Goal: Task Accomplishment & Management: Complete application form

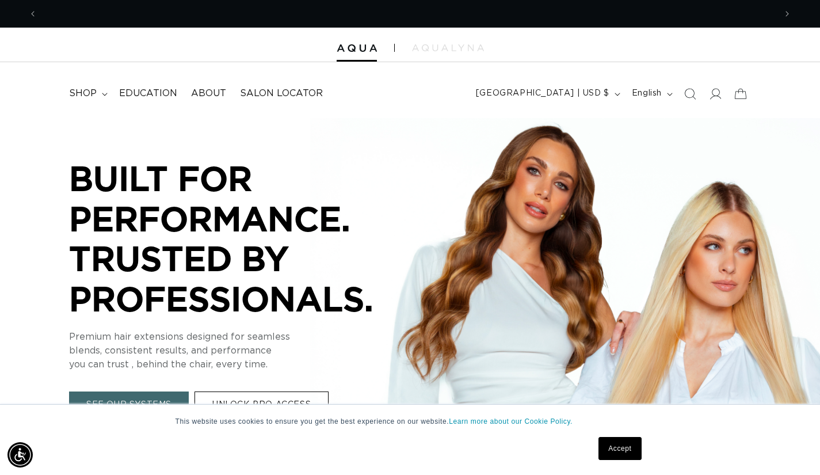
scroll to position [0, 739]
click at [621, 452] on link "Accept" at bounding box center [620, 448] width 43 height 23
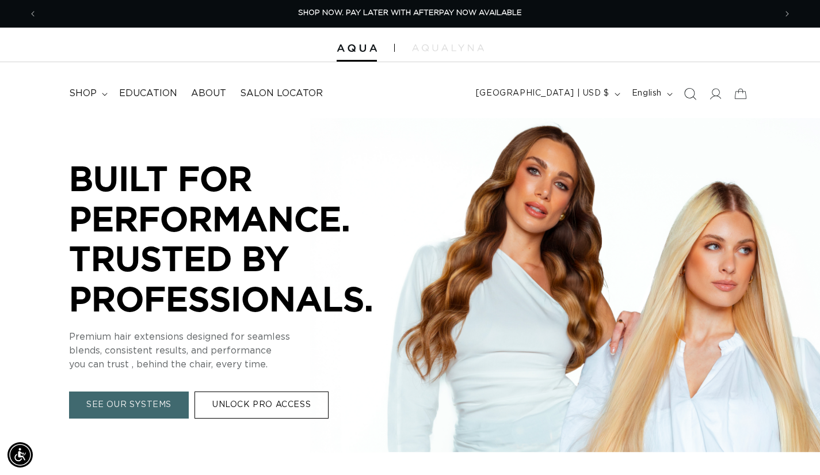
click at [694, 94] on icon "Search" at bounding box center [690, 94] width 12 height 12
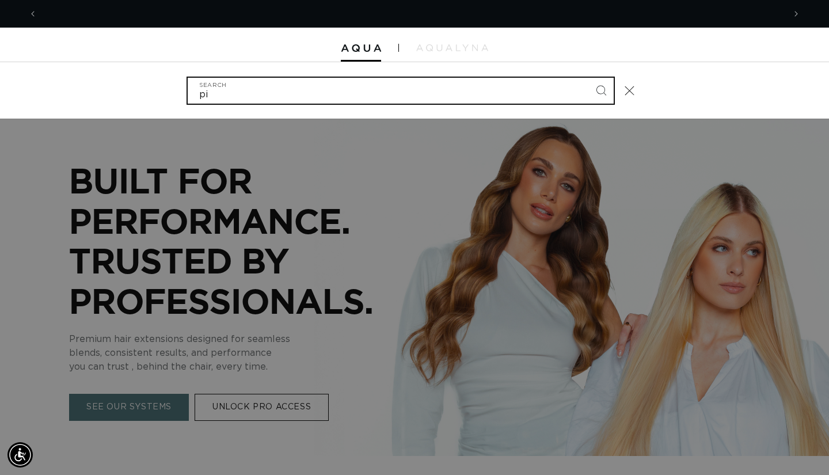
scroll to position [0, 1495]
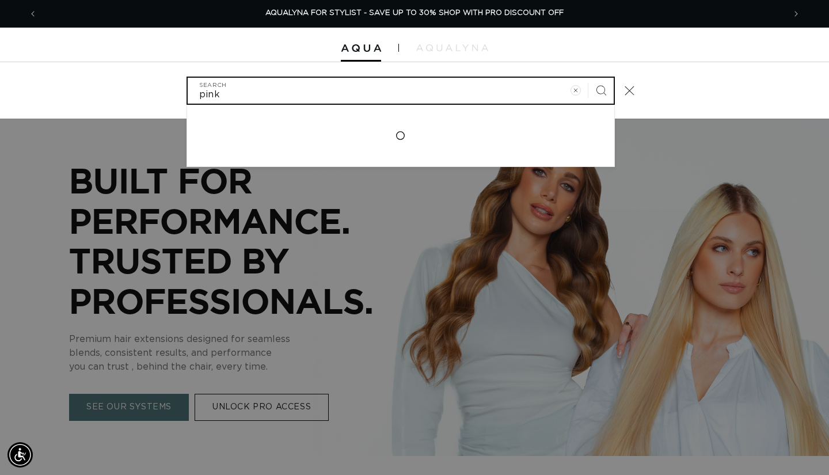
type input "pink"
click at [588, 78] on button "Search" at bounding box center [600, 90] width 25 height 25
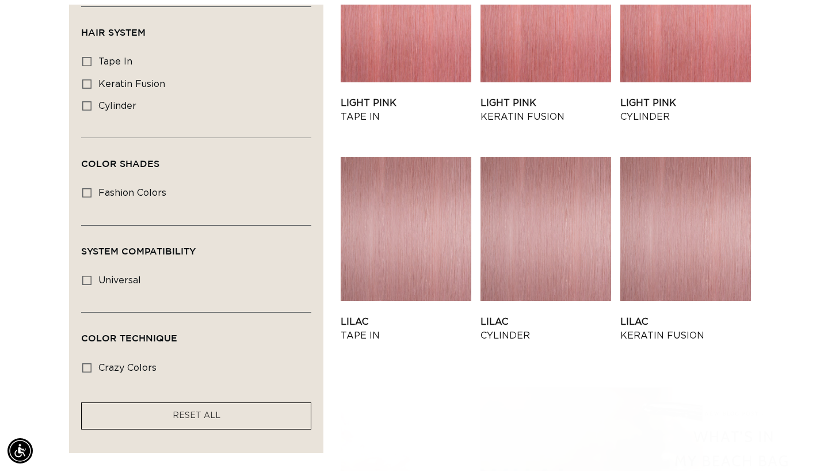
scroll to position [0, 739]
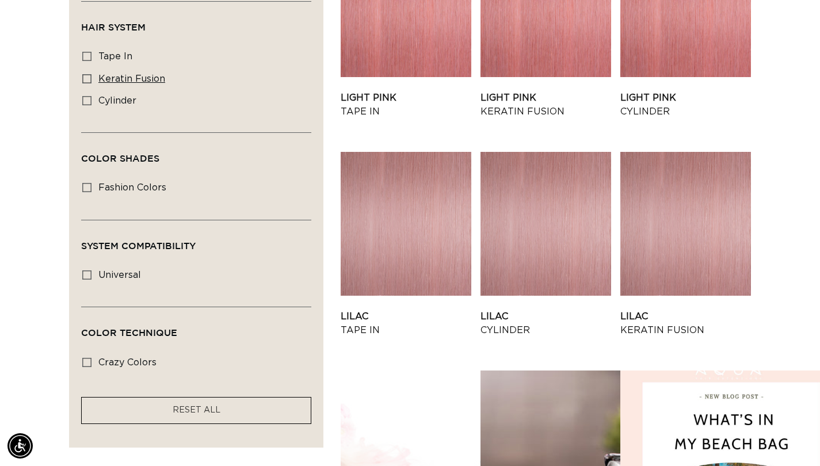
click at [86, 75] on icon at bounding box center [86, 78] width 9 height 9
click at [86, 75] on input "keratin fusion keratin fusion (3 products)" at bounding box center [86, 78] width 9 height 9
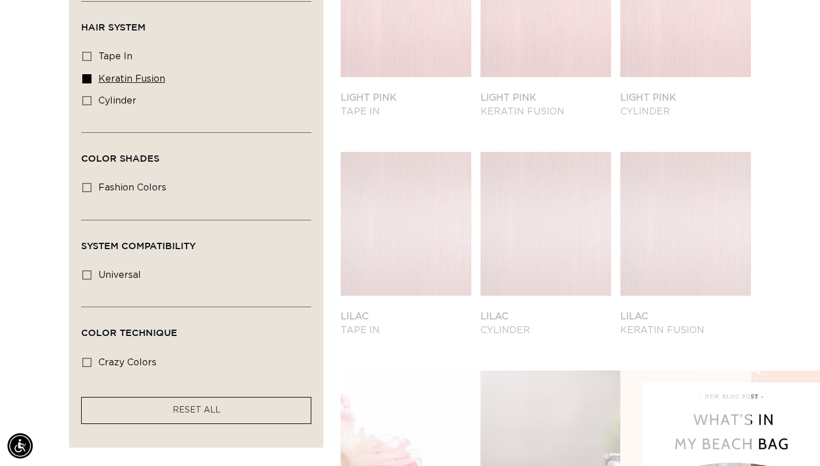
click at [86, 75] on icon at bounding box center [86, 78] width 9 height 9
click at [86, 75] on input "keratin fusion keratin fusion (3 products)" at bounding box center [86, 78] width 9 height 9
checkbox input "false"
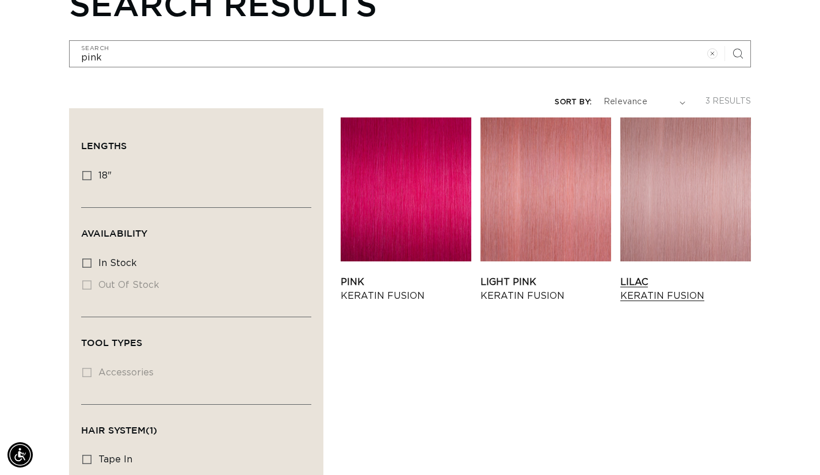
click at [724, 432] on div "Pink - Keratin Fusion Pink Keratin Fusion Light Pink - Keratin Fusion" at bounding box center [546, 479] width 410 height 743
click at [558, 275] on link "Light Pink Keratin Fusion" at bounding box center [546, 289] width 131 height 28
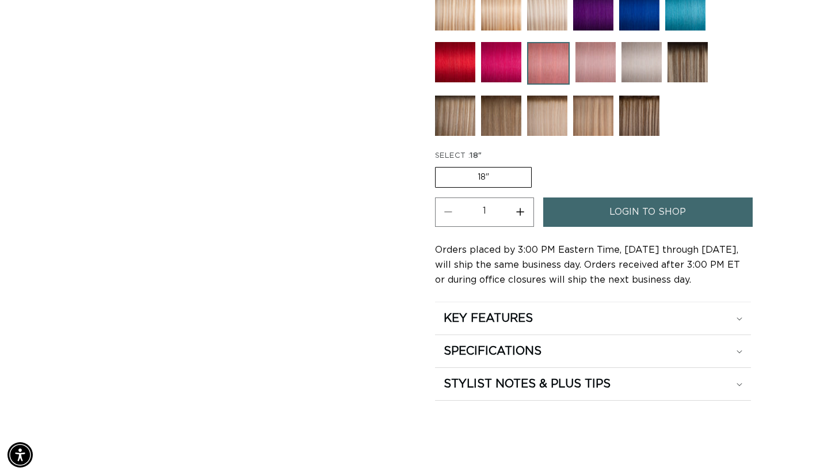
scroll to position [0, 739]
click at [489, 315] on h2 "KEY FEATURES" at bounding box center [488, 318] width 89 height 15
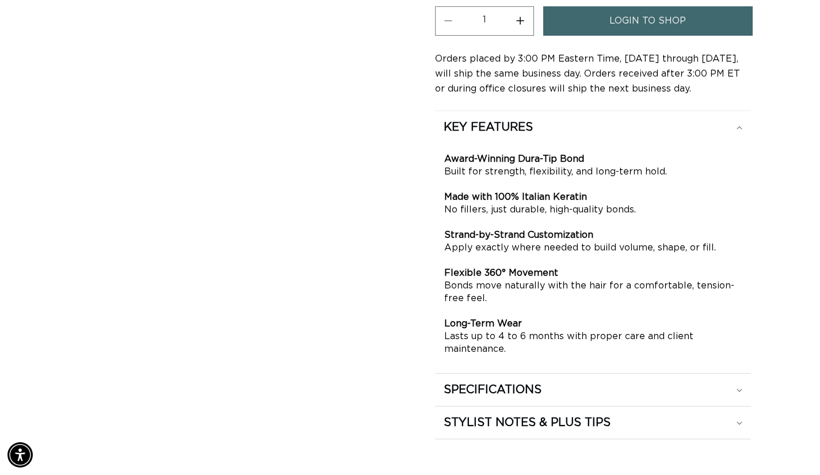
scroll to position [772, 0]
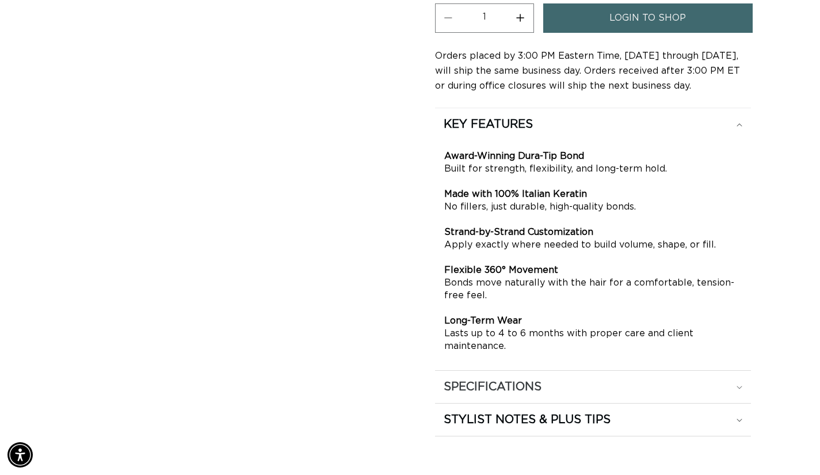
click at [471, 383] on h2 "SPECIFICATIONS" at bounding box center [493, 386] width 98 height 15
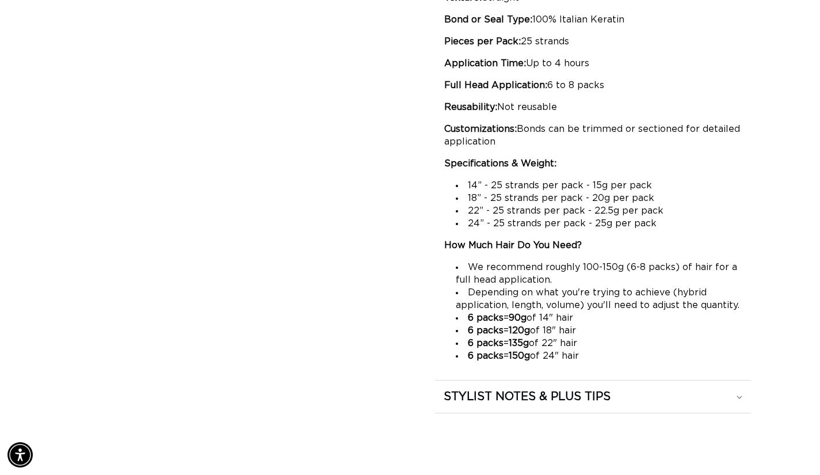
scroll to position [0, 739]
click at [501, 399] on h2 "STYLIST NOTES & PLUS TIPS" at bounding box center [527, 396] width 167 height 15
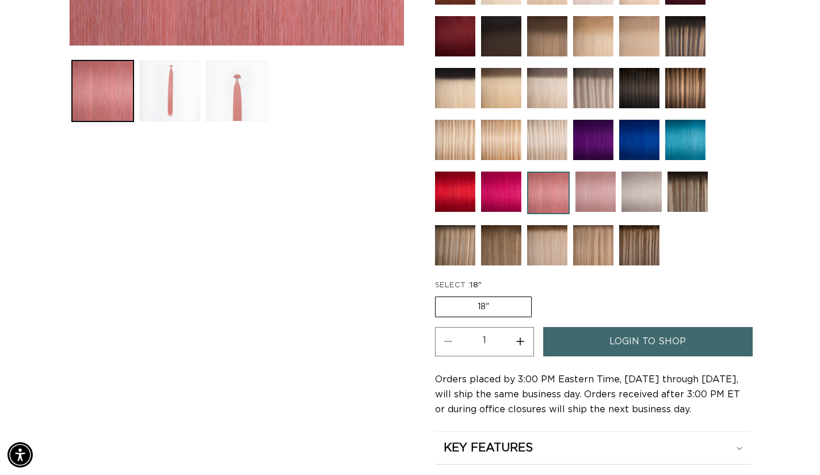
scroll to position [448, 0]
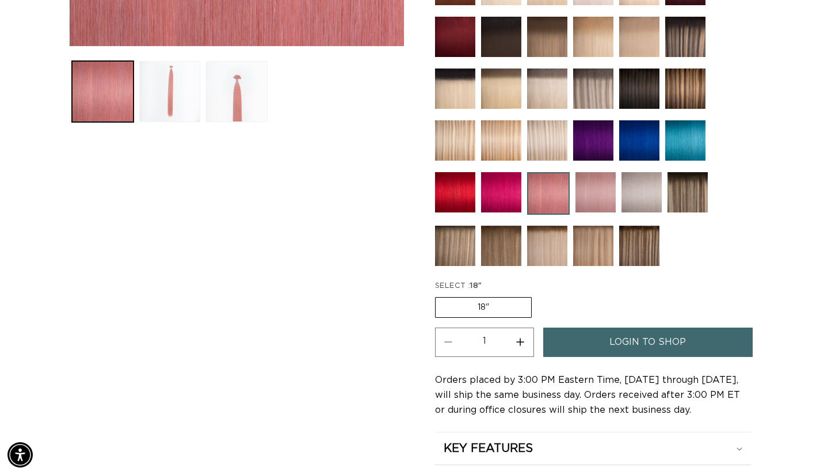
click at [379, 257] on div "Skip to product information Open media 1 in modal Open media 2 in modal Open me…" at bounding box center [237, 237] width 336 height 1052
click at [637, 345] on span "login to shop" at bounding box center [648, 342] width 77 height 29
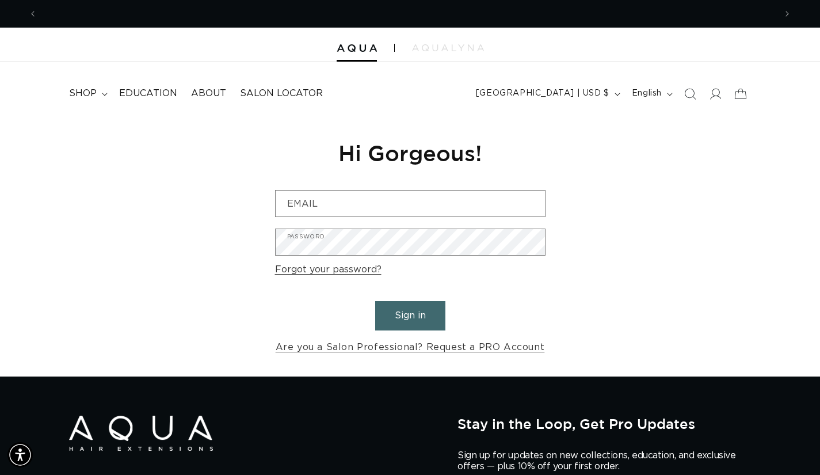
scroll to position [0, 1477]
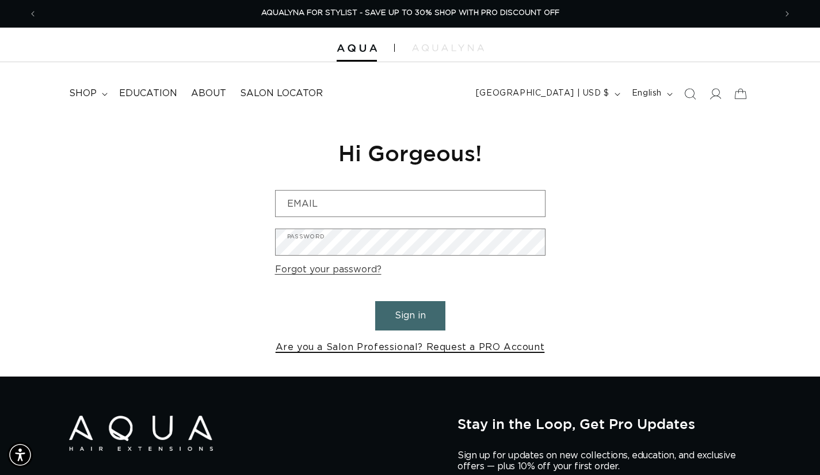
click at [456, 346] on link "Are you a Salon Professional? Request a PRO Account" at bounding box center [410, 347] width 269 height 17
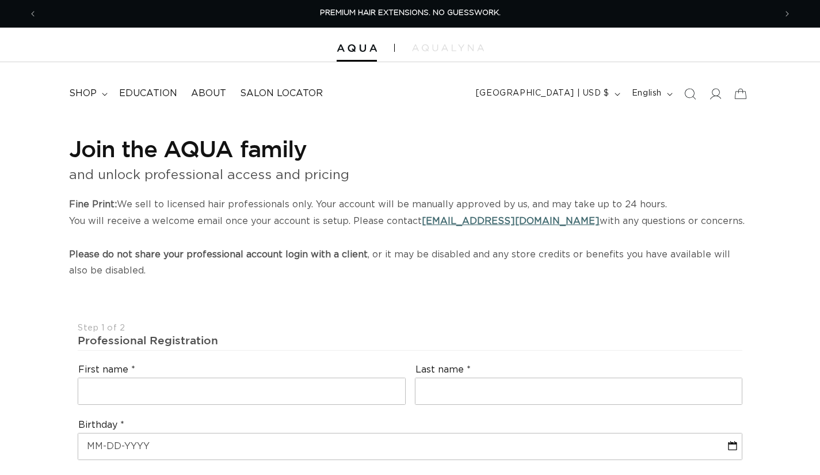
select select "US"
select select "[GEOGRAPHIC_DATA]"
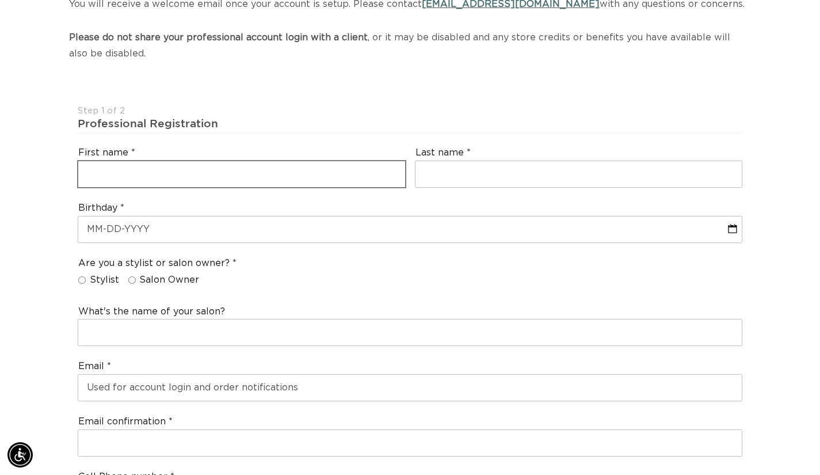
scroll to position [0, 1477]
click at [177, 180] on input "text" at bounding box center [241, 174] width 327 height 26
type input "[PERSON_NAME]"
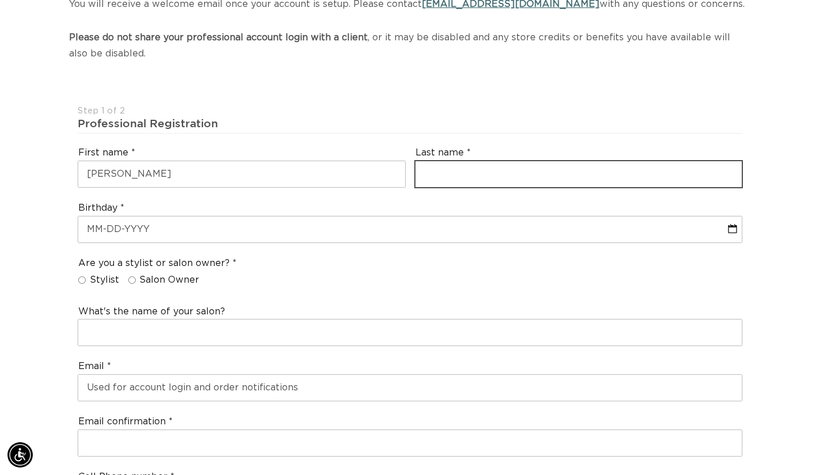
click at [533, 174] on input "text" at bounding box center [579, 174] width 327 height 26
type input "[PERSON_NAME]"
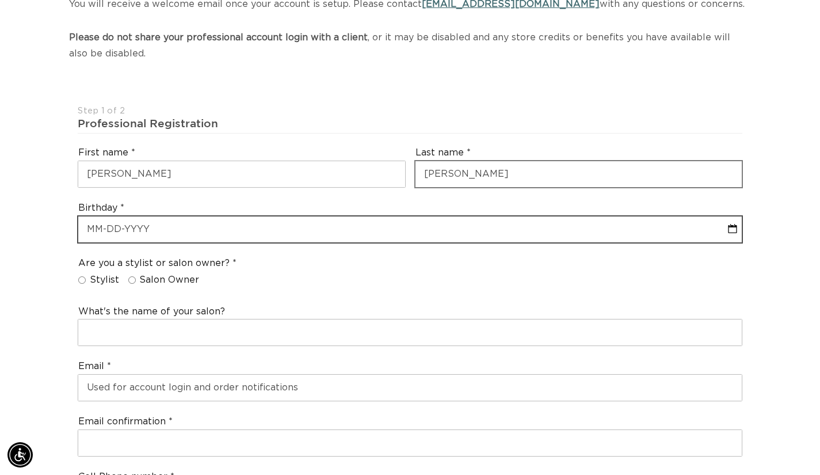
select select "7"
select select "2025"
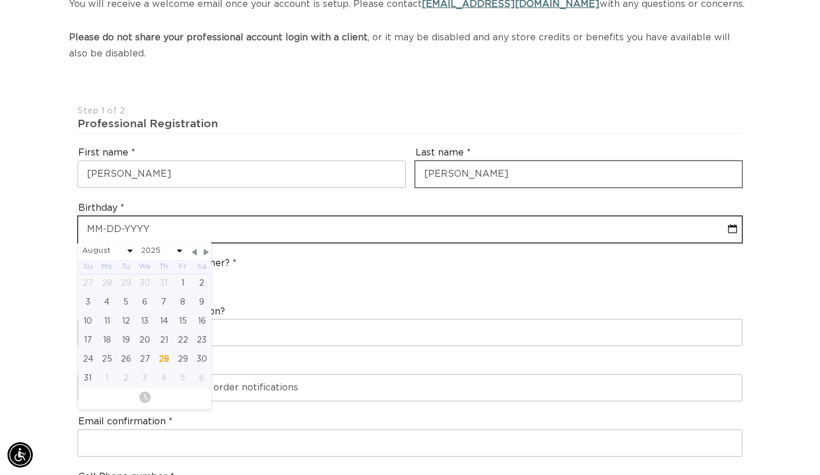
scroll to position [0, 1477]
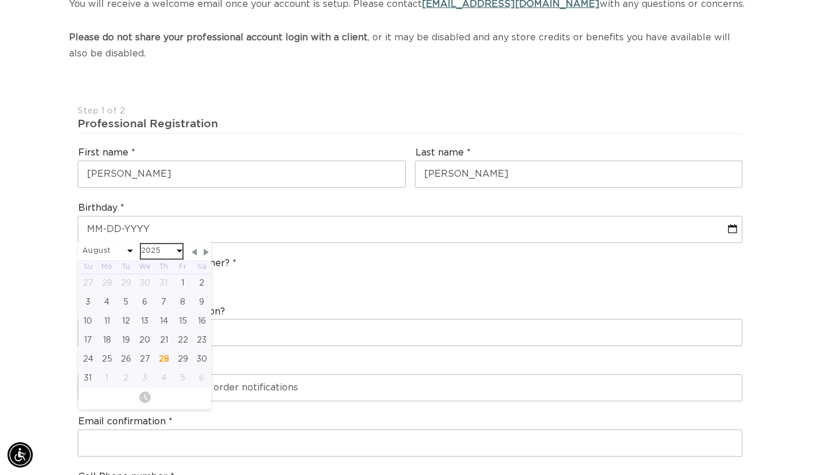
click at [154, 252] on select "2045 2044 2043 2042 2041 2040 2039 2038 2037 2036 2035 2034 2033 2032 2031 2030…" at bounding box center [161, 251] width 41 height 14
select select "7"
select select "1995"
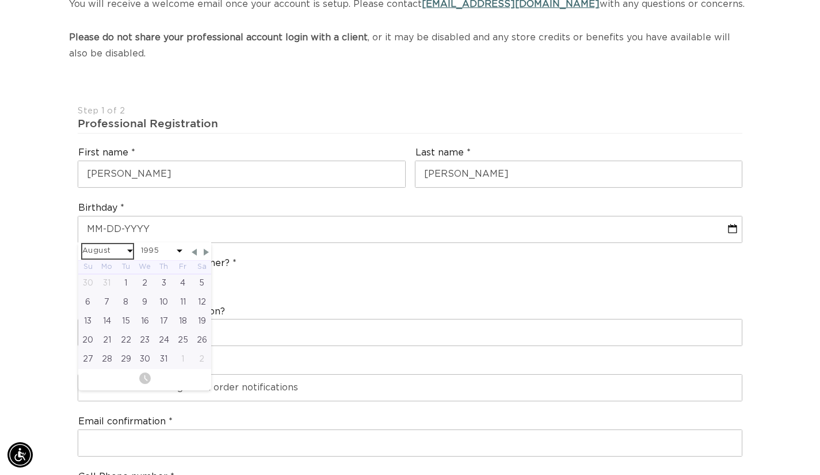
click at [125, 253] on select "January February March April May June July August September October November De…" at bounding box center [107, 251] width 51 height 14
select select "1995"
click at [165, 304] on div "12" at bounding box center [163, 302] width 19 height 19
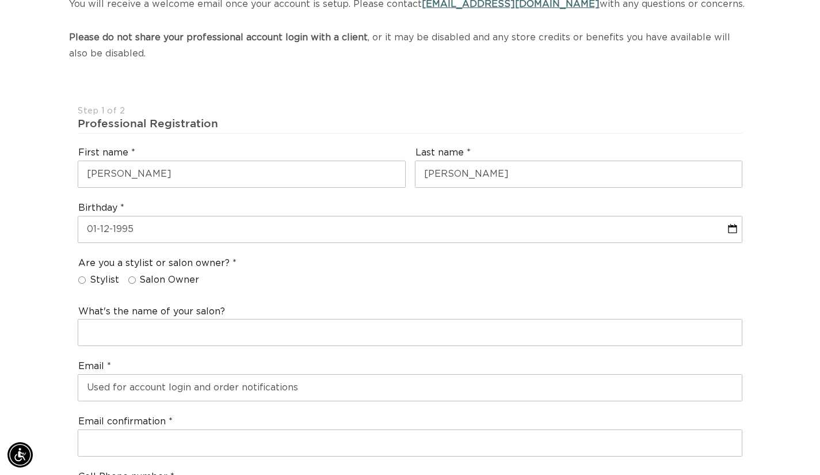
scroll to position [0, 739]
click at [83, 278] on input "Stylist" at bounding box center [81, 279] width 7 height 7
radio input "true"
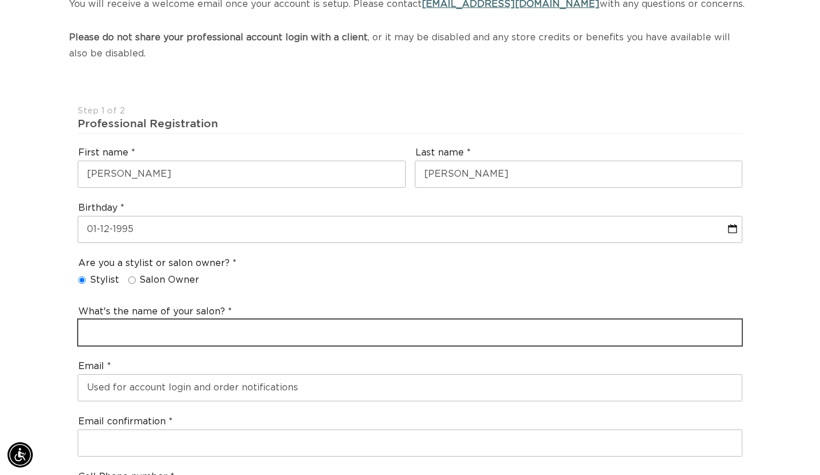
click at [89, 340] on input "text" at bounding box center [410, 333] width 664 height 26
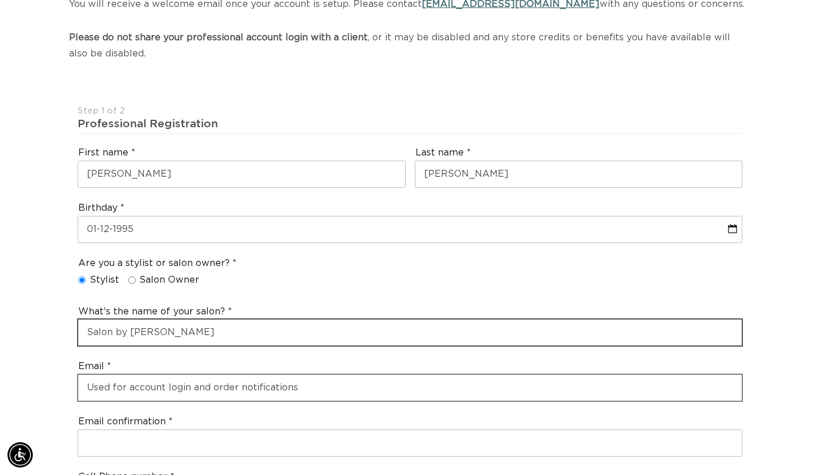
type input "Salon by Peter Franco"
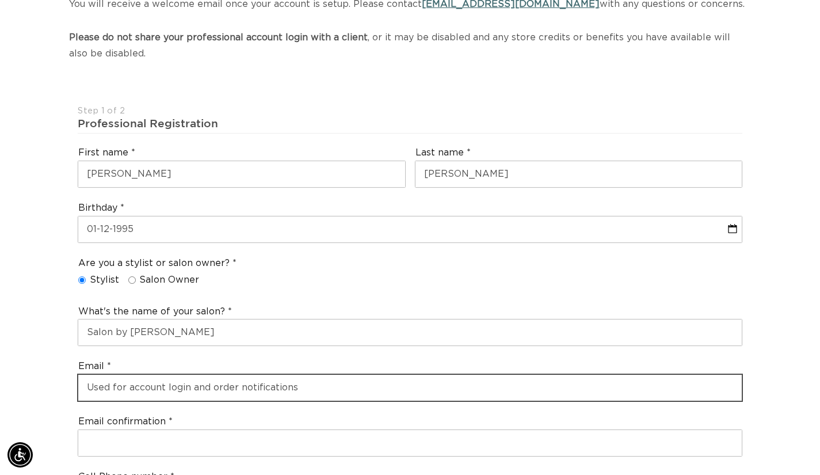
click at [132, 394] on input "email" at bounding box center [410, 388] width 664 height 26
type input "valnh95@gmail.com"
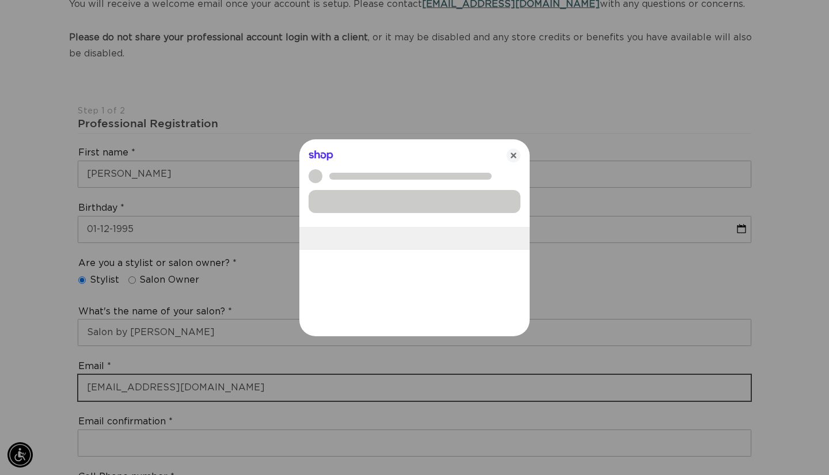
scroll to position [0, 1495]
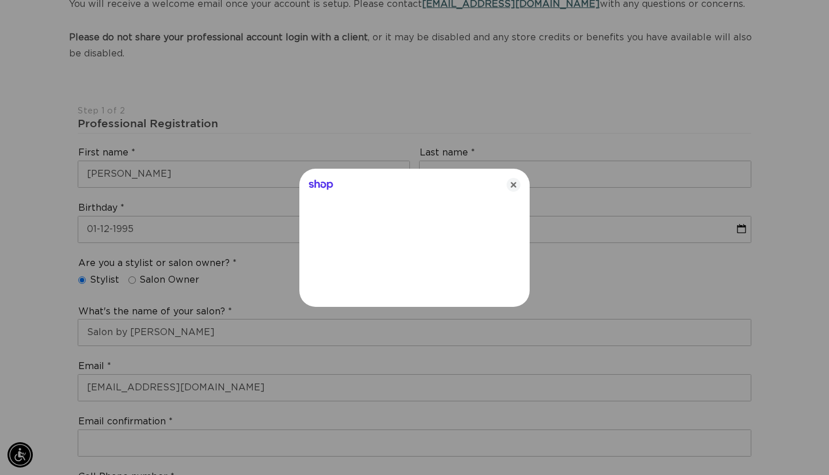
click at [128, 448] on div at bounding box center [414, 237] width 829 height 475
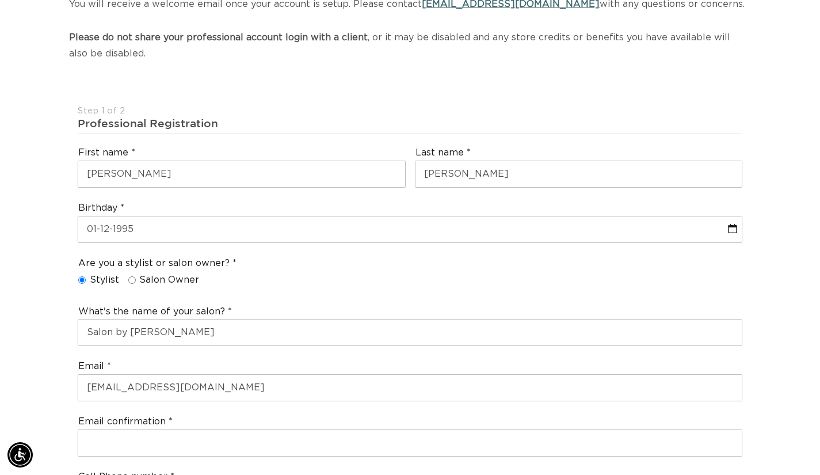
scroll to position [0, 1477]
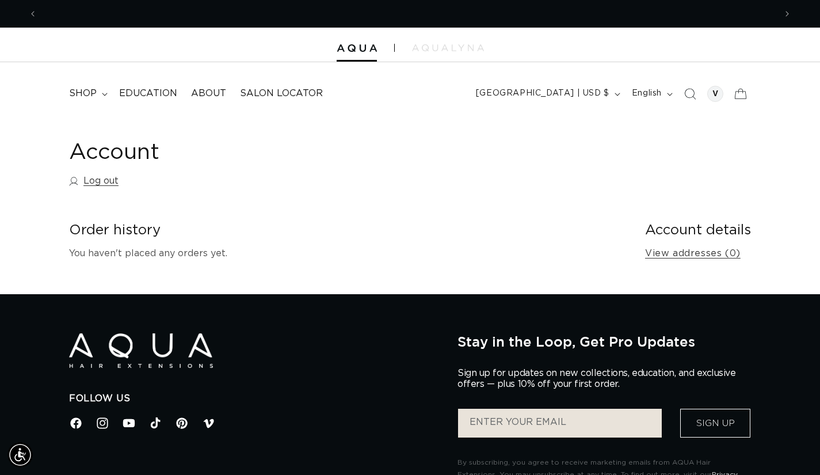
scroll to position [0, 1477]
click at [716, 89] on div at bounding box center [716, 94] width 16 height 16
click at [687, 229] on h2 "Account details" at bounding box center [698, 231] width 106 height 18
click at [693, 96] on icon "Search" at bounding box center [690, 94] width 12 height 12
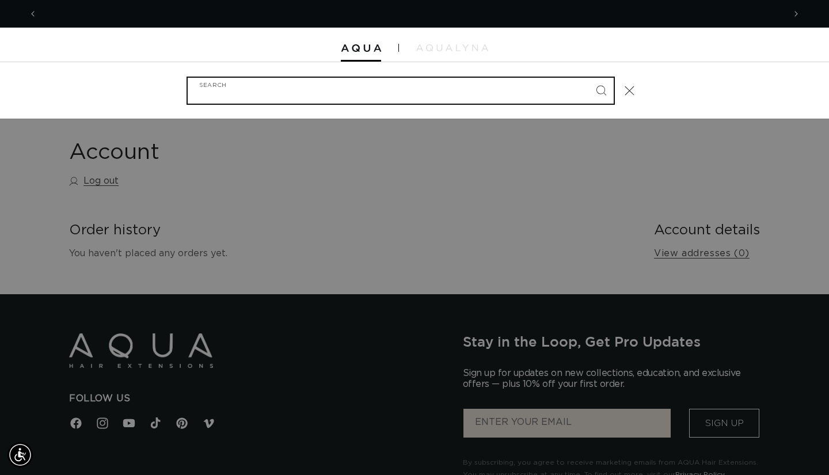
scroll to position [0, 1495]
type input "pink"
click at [588, 78] on button "Search" at bounding box center [600, 90] width 25 height 25
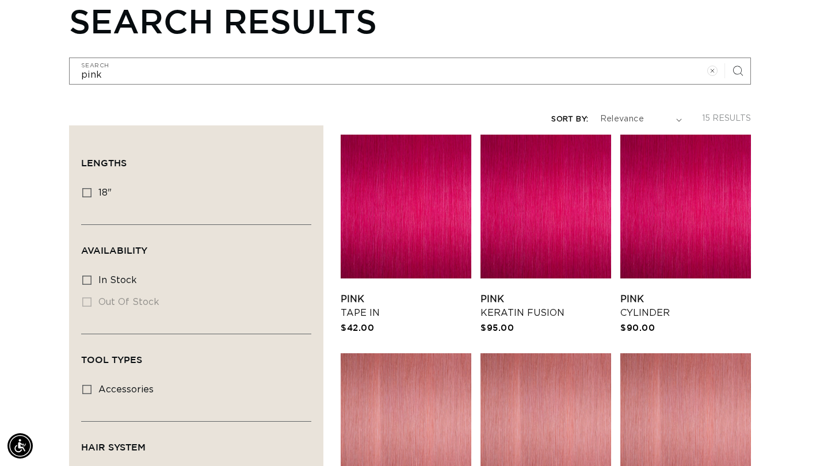
scroll to position [261, 0]
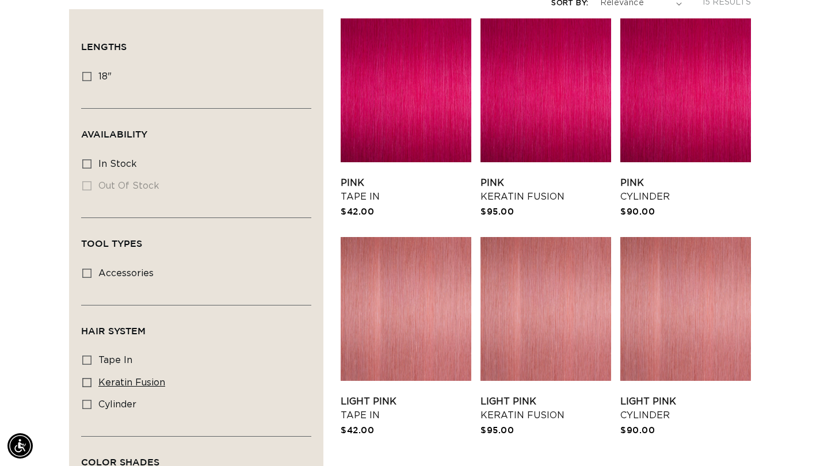
click at [110, 378] on span "keratin fusion" at bounding box center [131, 382] width 67 height 9
click at [92, 378] on input "keratin fusion keratin fusion (3 products)" at bounding box center [86, 382] width 9 height 9
checkbox input "true"
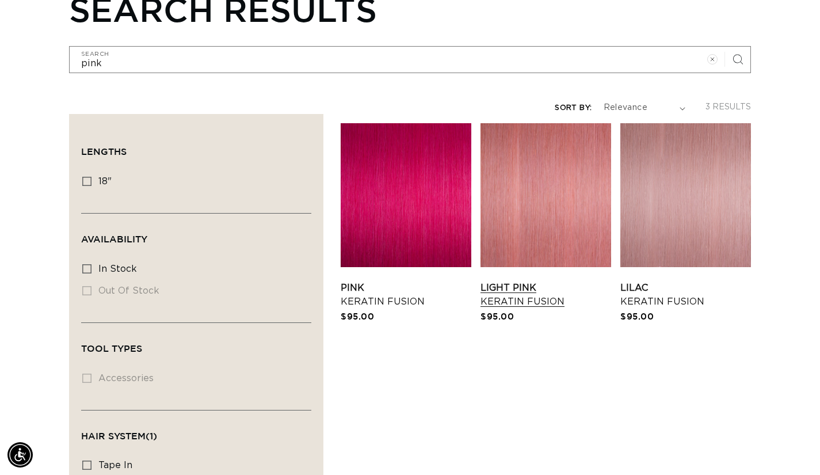
scroll to position [0, 1477]
click at [516, 281] on link "Light Pink Keratin Fusion" at bounding box center [546, 295] width 131 height 28
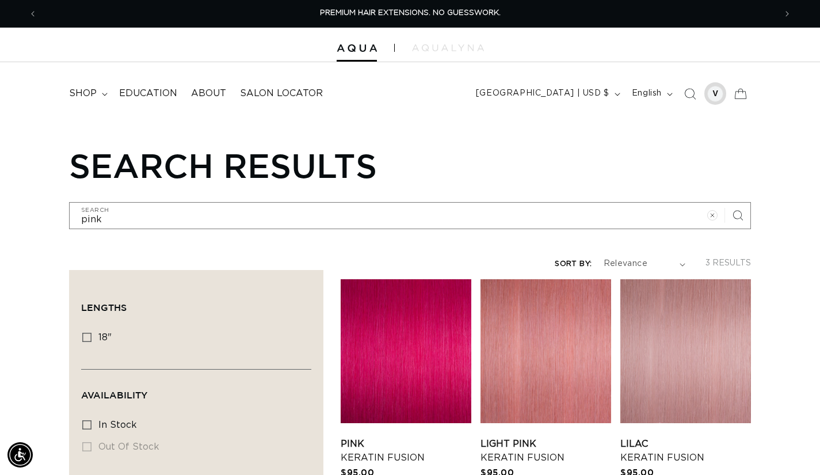
click at [712, 99] on div at bounding box center [716, 94] width 16 height 16
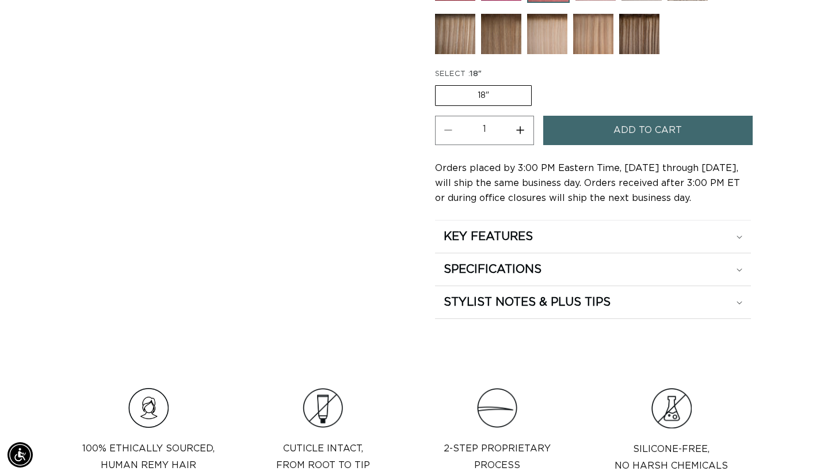
scroll to position [711, 0]
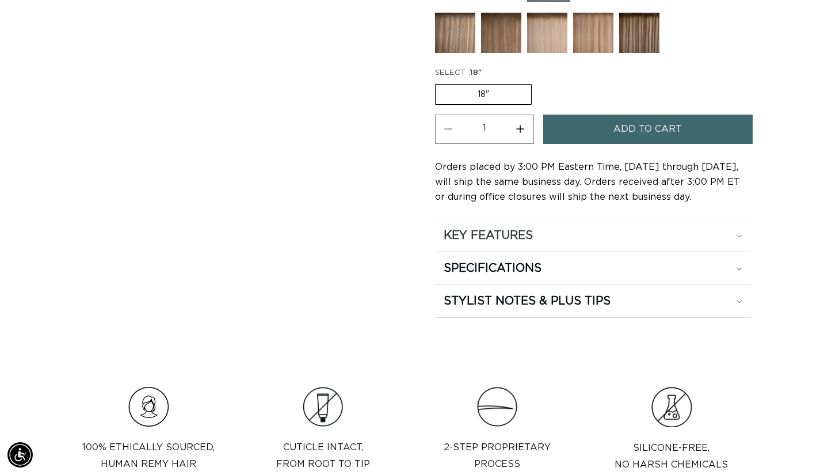
click at [594, 229] on div "KEY FEATURES" at bounding box center [593, 235] width 299 height 15
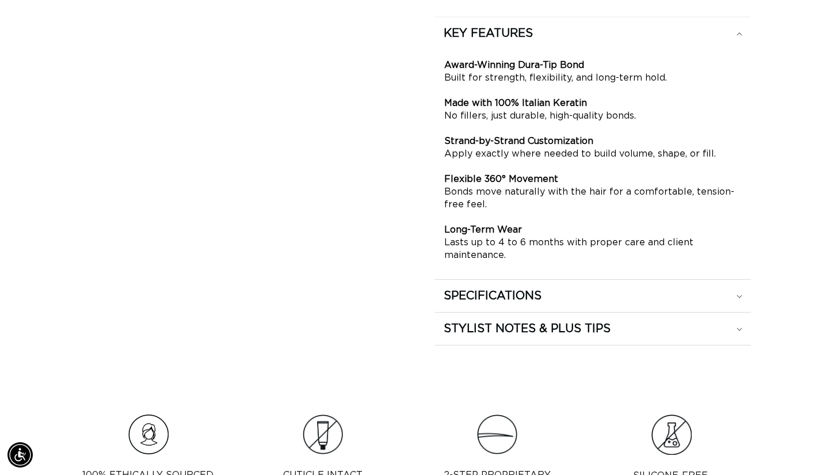
scroll to position [0, 1477]
click at [469, 294] on h2 "SPECIFICATIONS" at bounding box center [493, 295] width 98 height 15
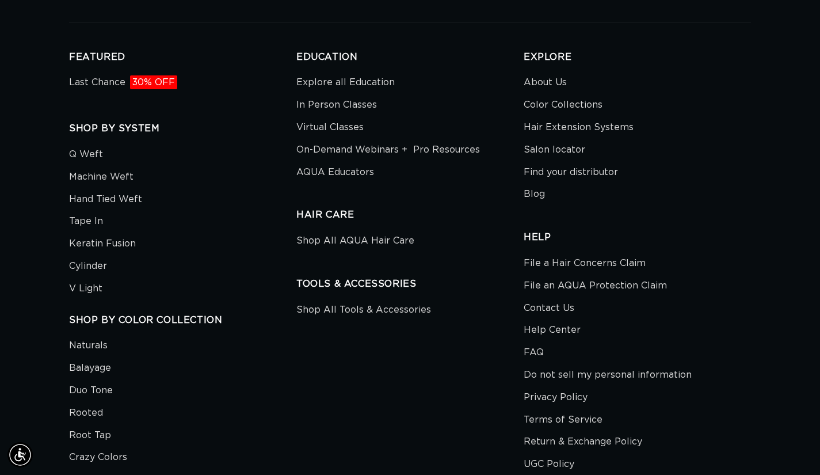
scroll to position [500, 0]
click at [274, 233] on li "Keratin Fusion" at bounding box center [178, 244] width 219 height 22
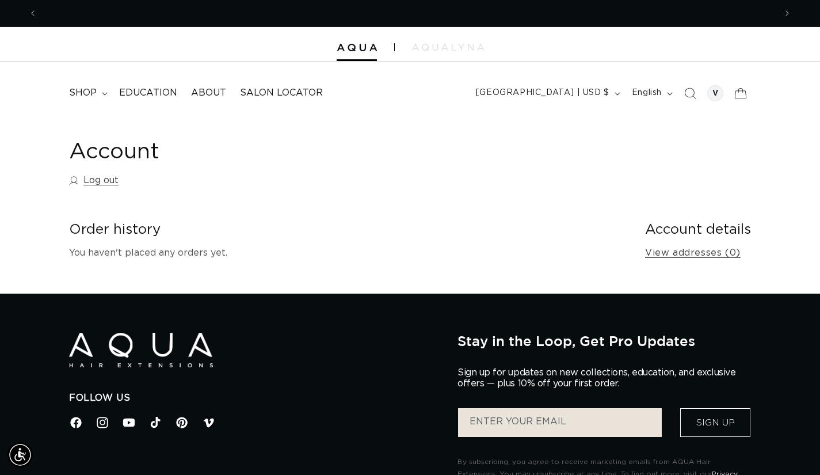
scroll to position [0, 739]
click at [109, 161] on h1 "Account" at bounding box center [410, 152] width 682 height 28
click at [104, 183] on link "Log out" at bounding box center [94, 180] width 50 height 17
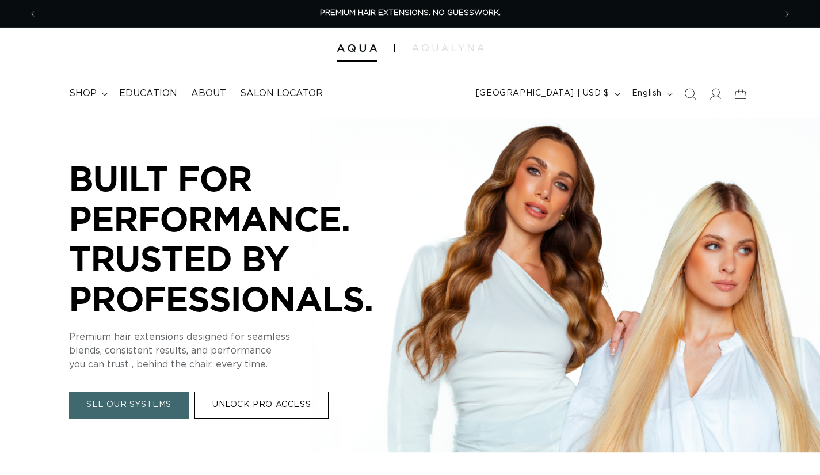
click at [691, 90] on icon "Search" at bounding box center [691, 94] width 12 height 12
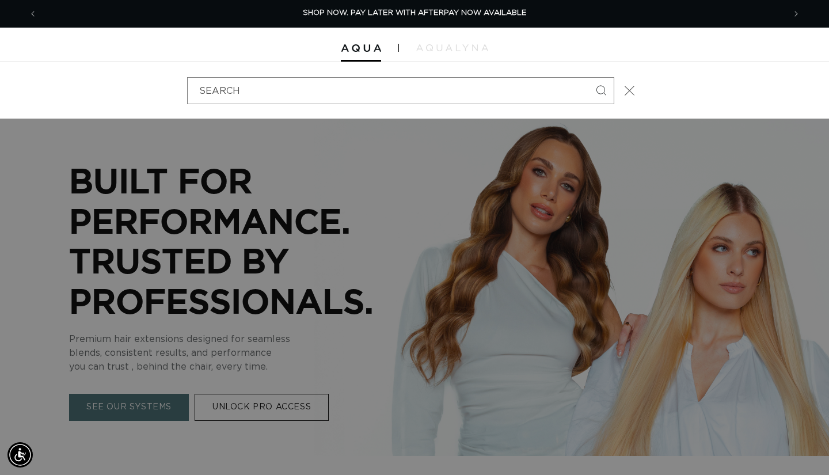
click at [634, 98] on button "Close" at bounding box center [629, 90] width 25 height 25
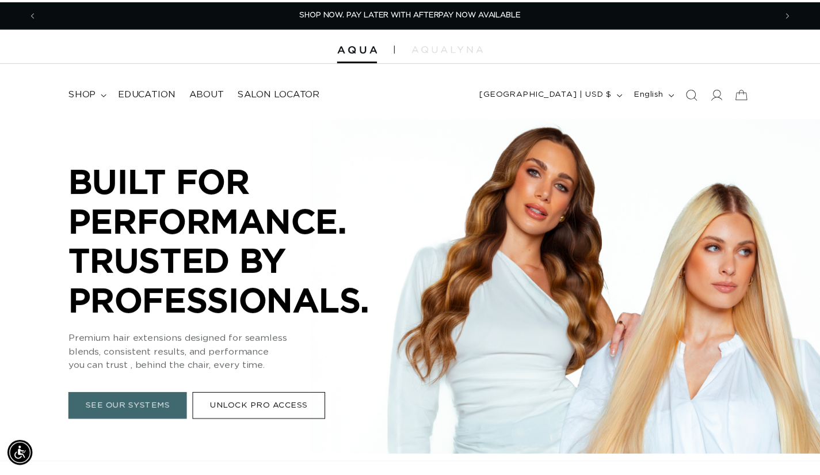
scroll to position [0, 739]
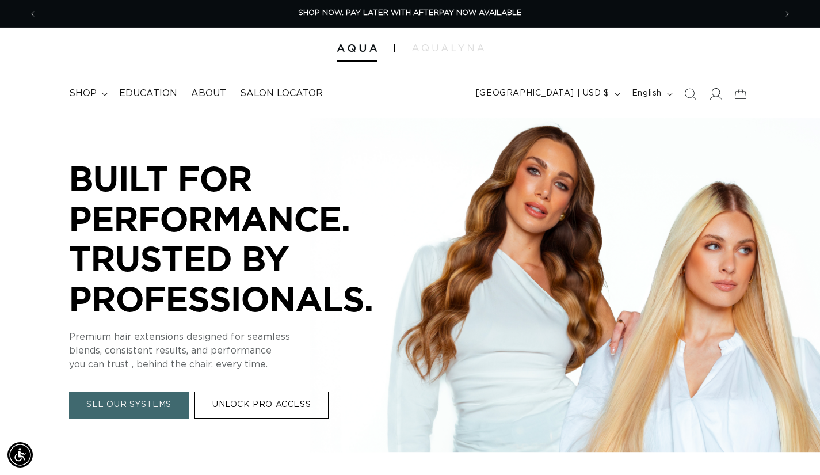
click at [719, 97] on icon at bounding box center [715, 94] width 12 height 12
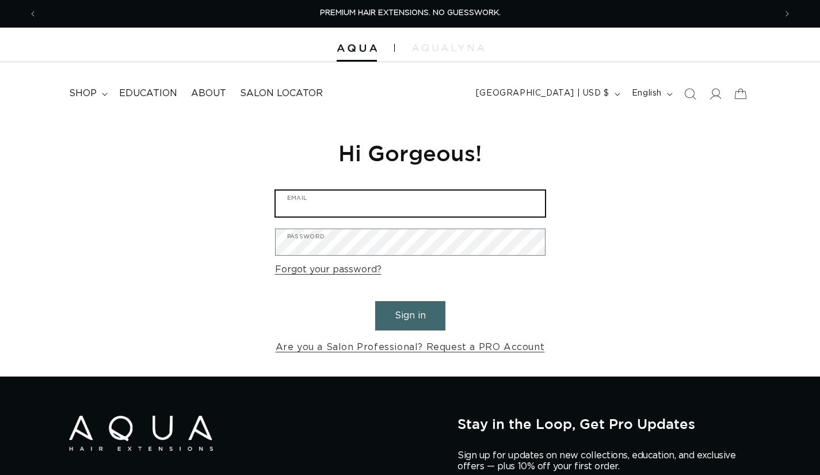
click at [514, 207] on input "Email" at bounding box center [410, 204] width 269 height 26
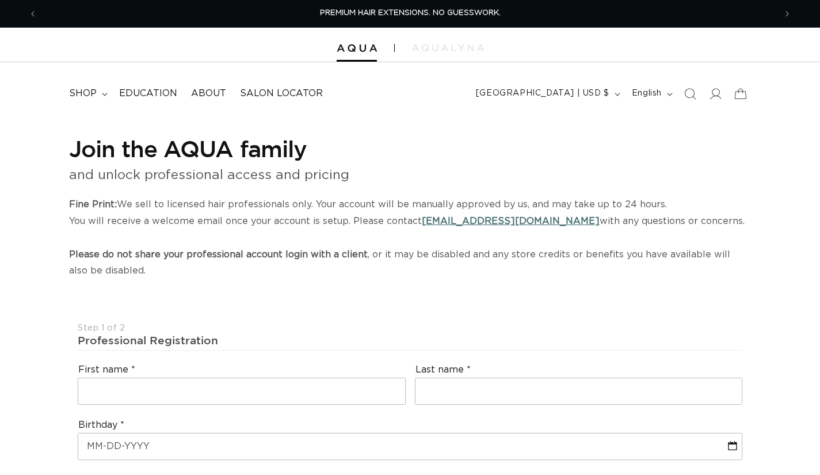
select select "US"
select select "[GEOGRAPHIC_DATA]"
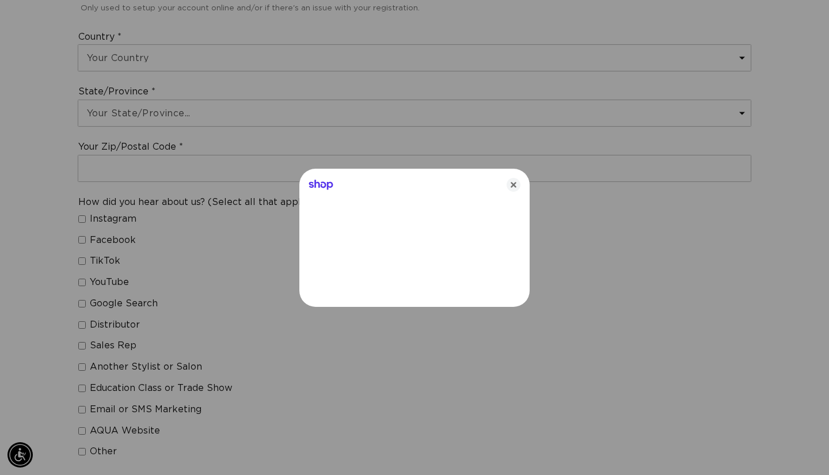
scroll to position [0, 747]
click at [515, 183] on icon "Close" at bounding box center [514, 185] width 14 height 14
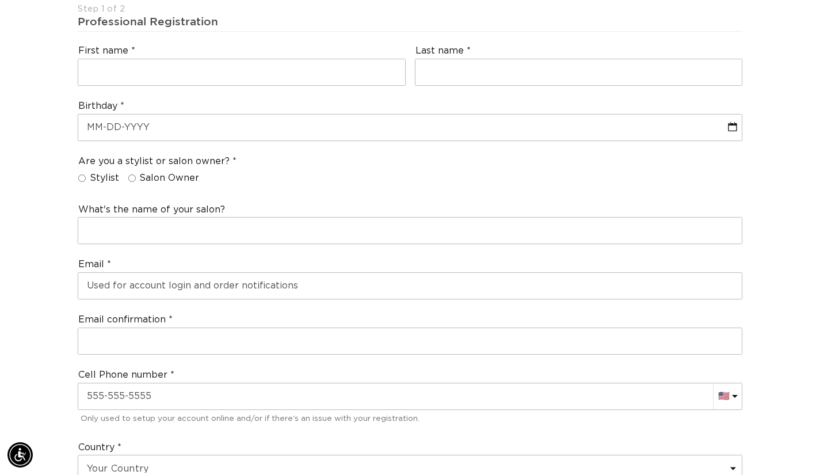
scroll to position [0, 739]
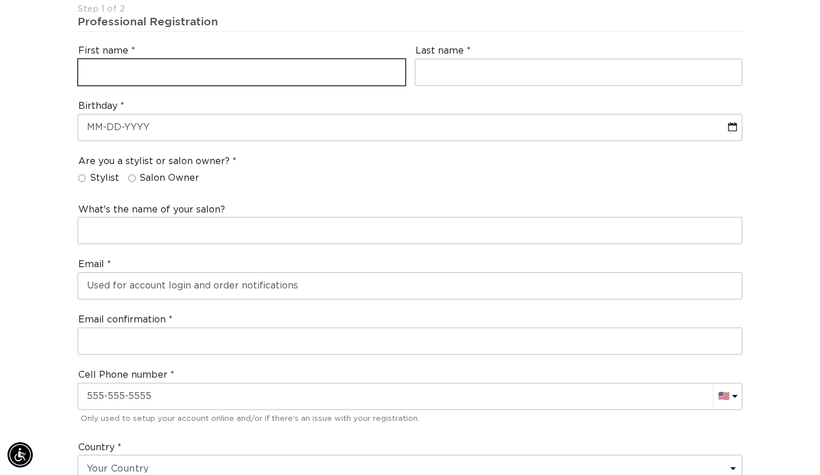
click at [200, 71] on input "text" at bounding box center [241, 72] width 327 height 26
type input "Valerie"
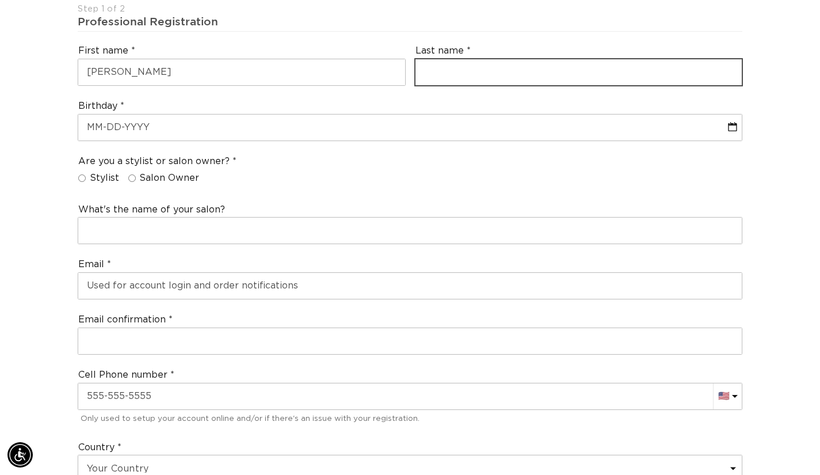
click at [455, 78] on input "text" at bounding box center [579, 72] width 327 height 26
type input "Halper"
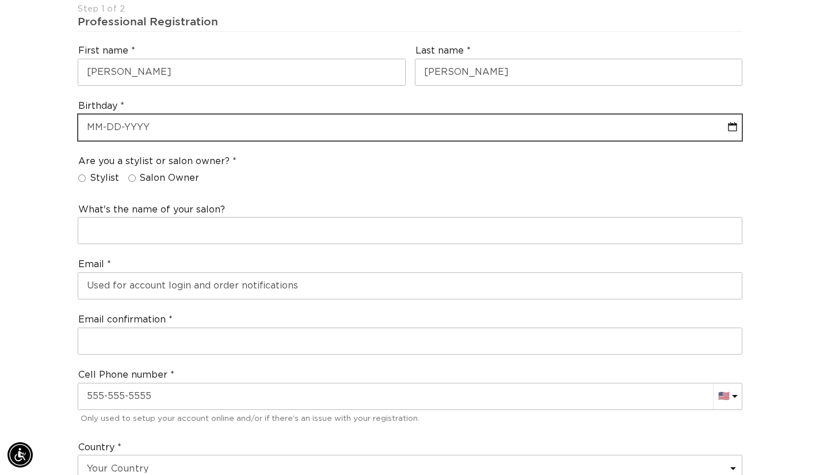
click at [457, 131] on input "text" at bounding box center [410, 128] width 664 height 26
select select "7"
select select "2025"
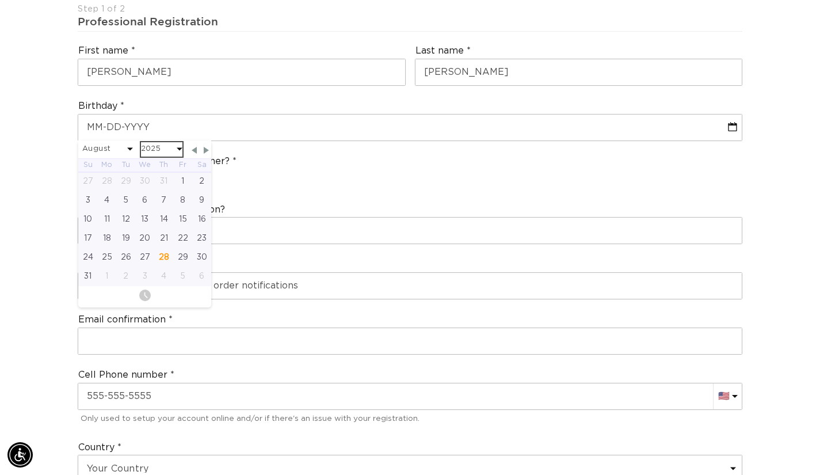
click at [142, 154] on select "2045 2044 2043 2042 2041 2040 2039 2038 2037 2036 2035 2034 2033 2032 2031 2030…" at bounding box center [161, 149] width 41 height 14
select select "7"
select select "1995"
click at [130, 151] on select "January February March April May June July August September October November De…" at bounding box center [107, 149] width 51 height 14
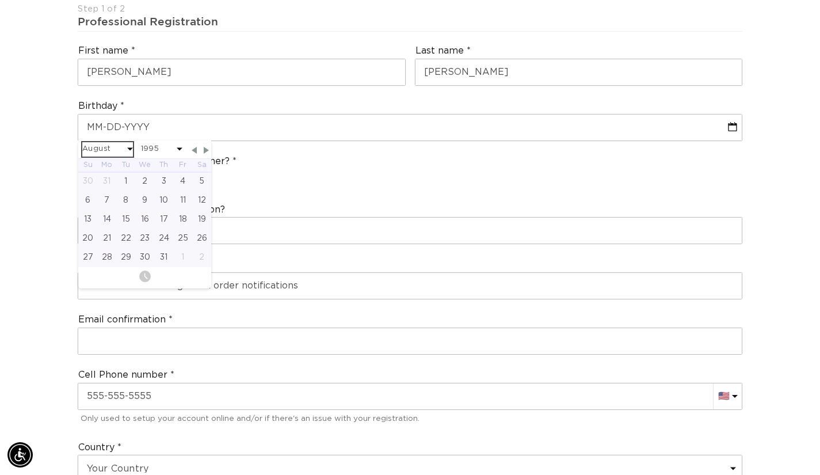
scroll to position [0, 1477]
select select "1995"
click at [168, 203] on div "12" at bounding box center [163, 200] width 19 height 19
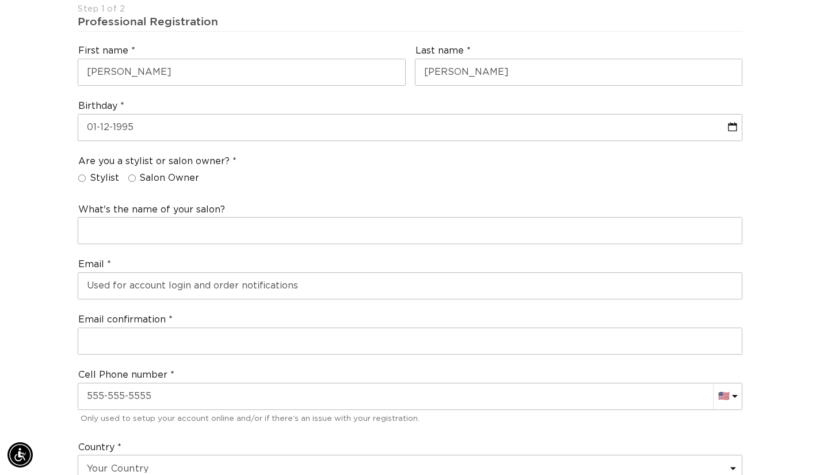
click at [81, 177] on input "Stylist" at bounding box center [81, 177] width 7 height 7
radio input "true"
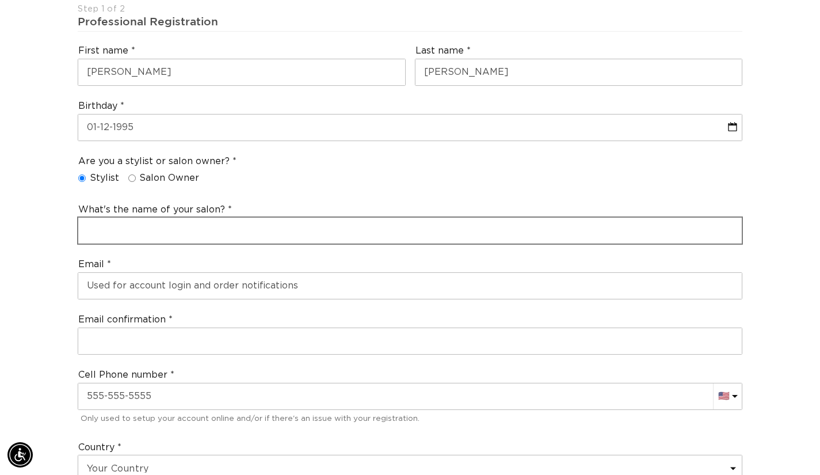
scroll to position [0, 0]
click at [109, 226] on input "text" at bounding box center [410, 231] width 664 height 26
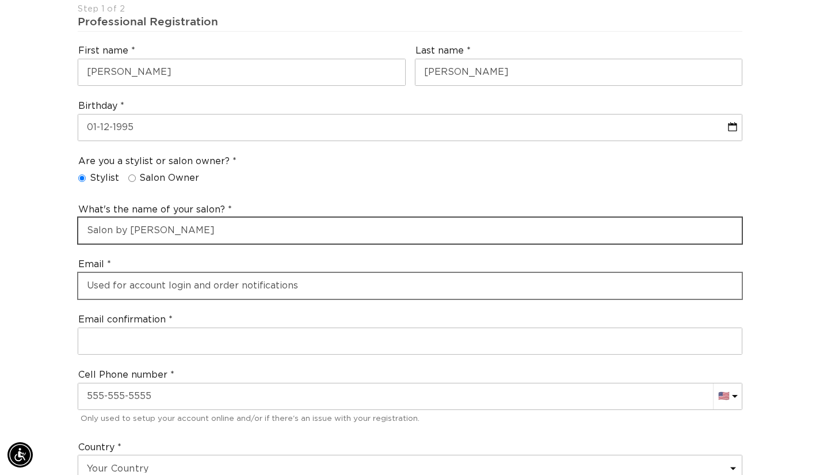
type input "Salon by Peter Franco"
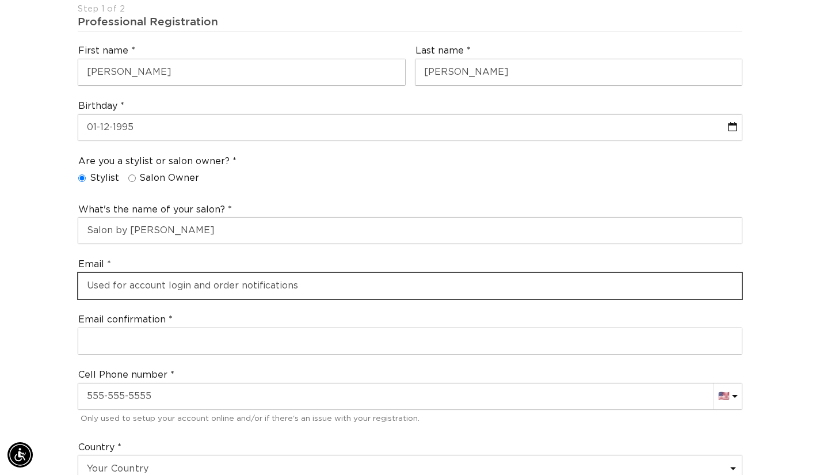
scroll to position [0, 0]
drag, startPoint x: 120, startPoint y: 287, endPoint x: 96, endPoint y: 283, distance: 25.0
click at [96, 283] on input "email" at bounding box center [410, 286] width 664 height 26
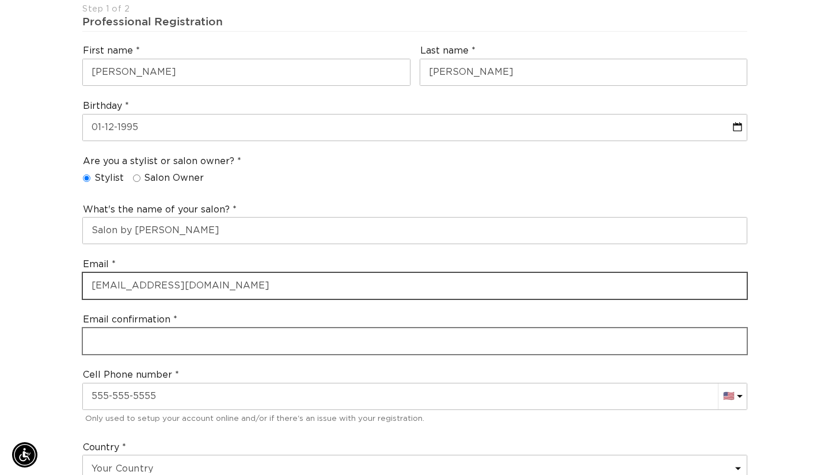
scroll to position [0, 747]
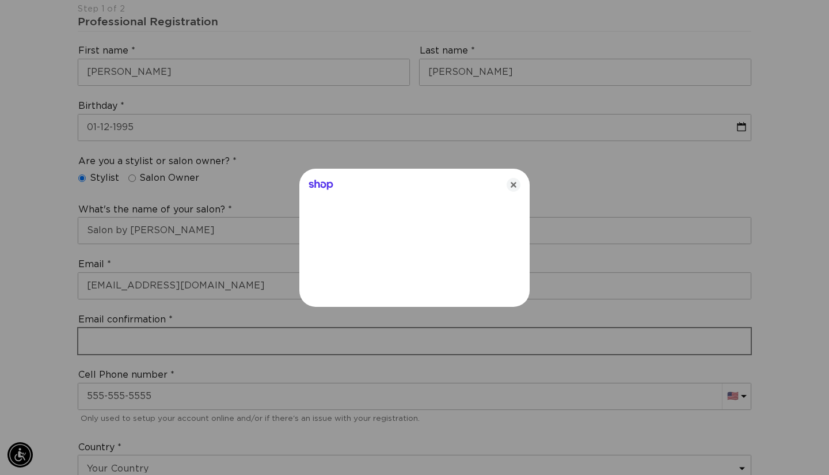
click at [173, 337] on div at bounding box center [414, 237] width 829 height 475
click at [519, 187] on icon "Close" at bounding box center [514, 185] width 14 height 14
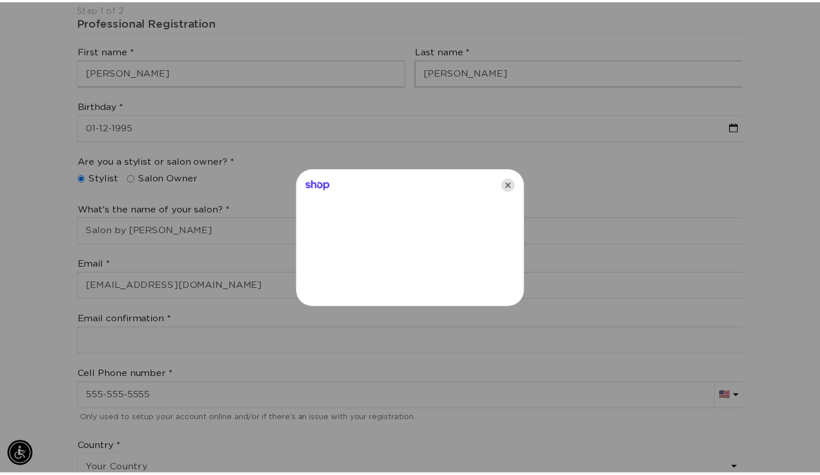
scroll to position [0, 1477]
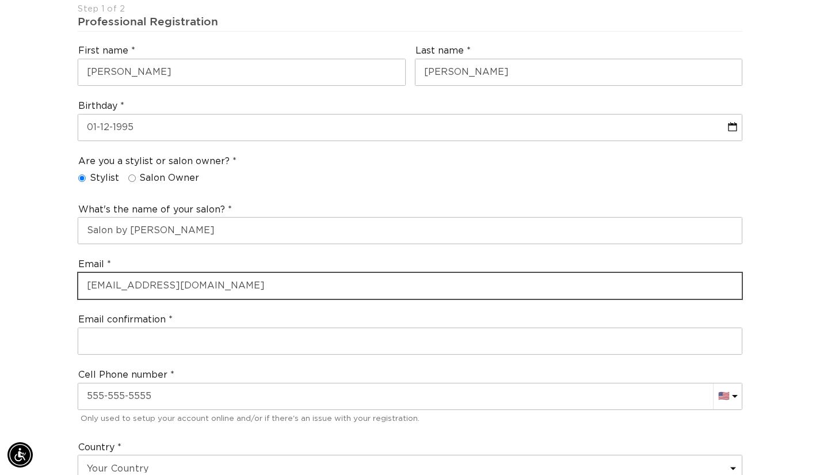
click at [227, 282] on input "val95@optonline.net" at bounding box center [410, 286] width 664 height 26
type input "v"
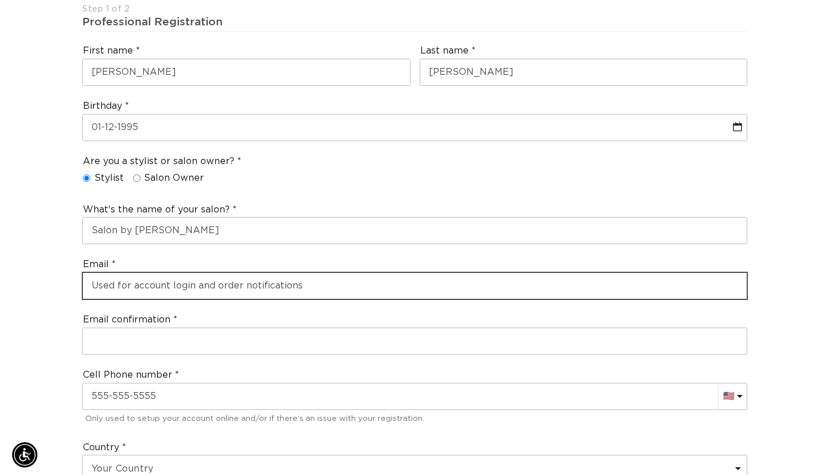
scroll to position [0, 0]
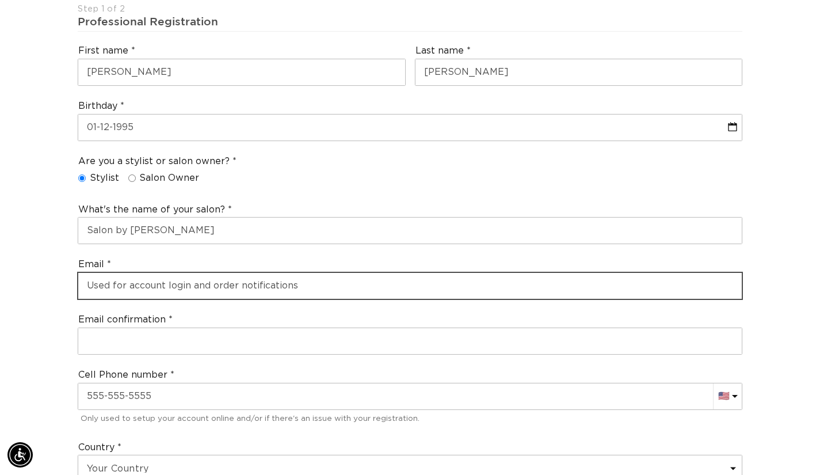
click at [227, 282] on input "email" at bounding box center [410, 286] width 664 height 26
type input "valnh95@gmail.com"
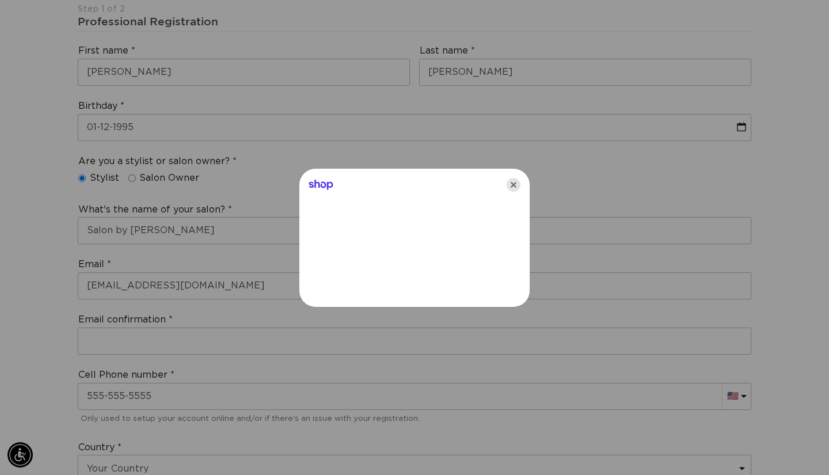
click at [512, 183] on icon "Close" at bounding box center [514, 185] width 14 height 14
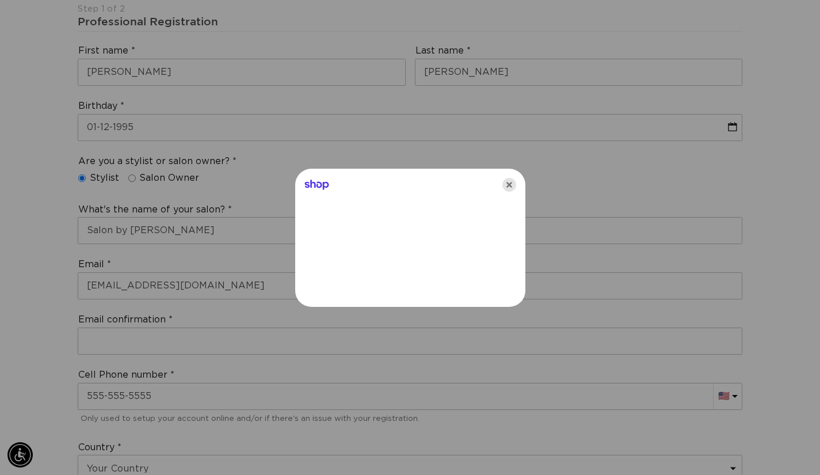
scroll to position [0, 739]
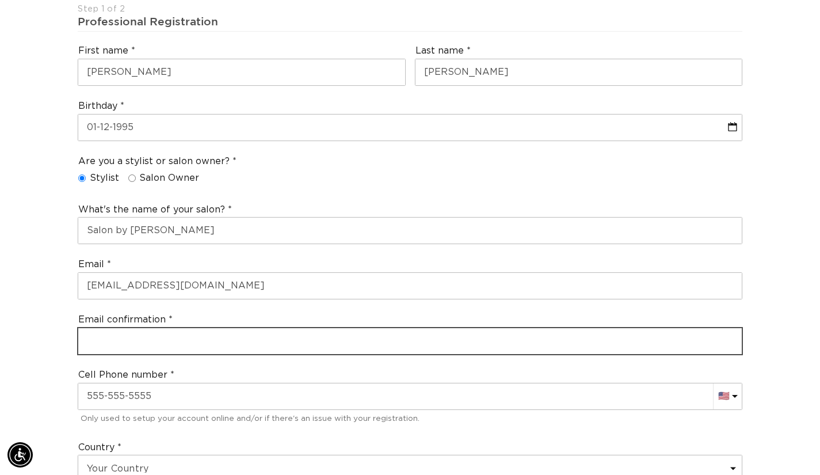
click at [178, 348] on input "email" at bounding box center [410, 341] width 664 height 26
drag, startPoint x: 178, startPoint y: 348, endPoint x: 143, endPoint y: 348, distance: 35.7
click at [143, 348] on input "email" at bounding box center [410, 341] width 664 height 26
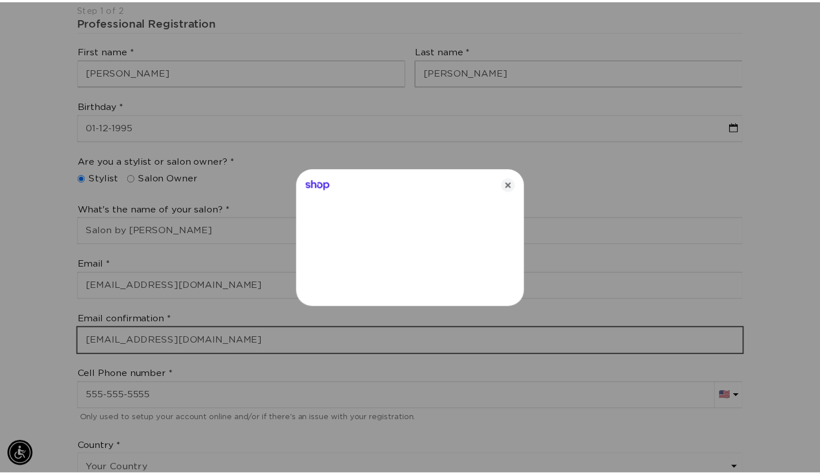
scroll to position [0, 1495]
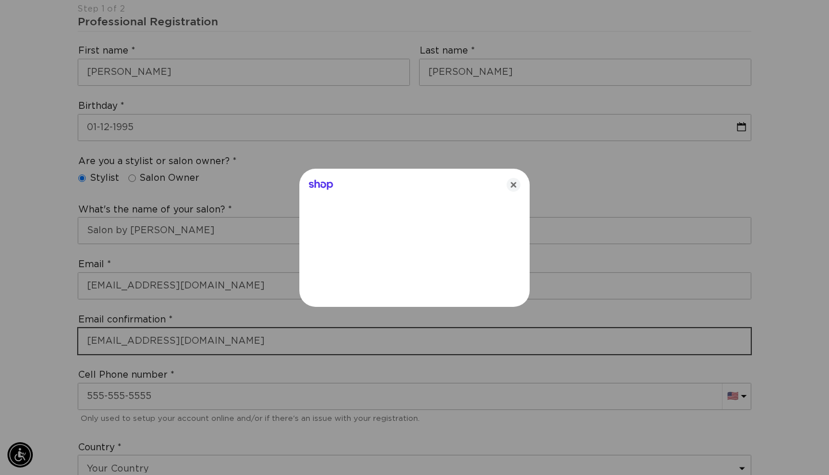
type input "valnh95@gmail.com"
click at [514, 184] on icon "Close" at bounding box center [514, 185] width 14 height 14
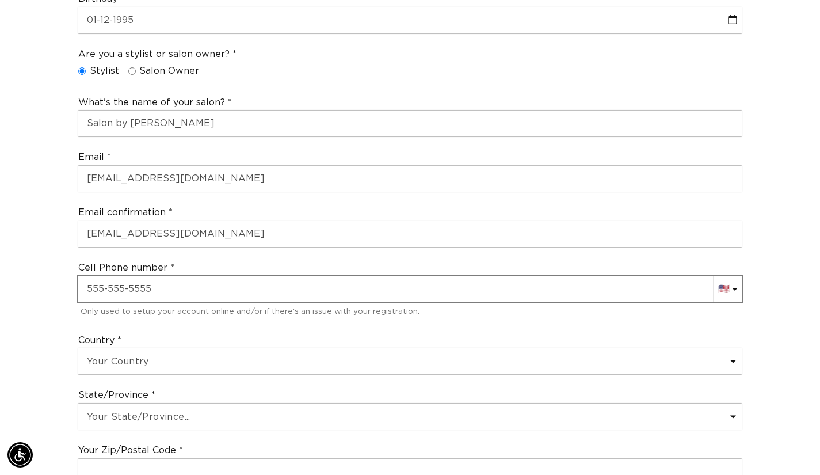
scroll to position [0, 0]
click at [202, 291] on input "text" at bounding box center [410, 289] width 664 height 26
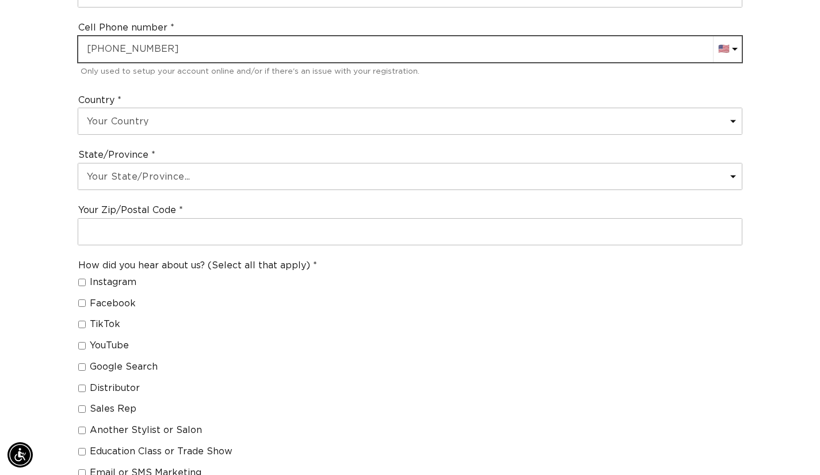
scroll to position [667, 0]
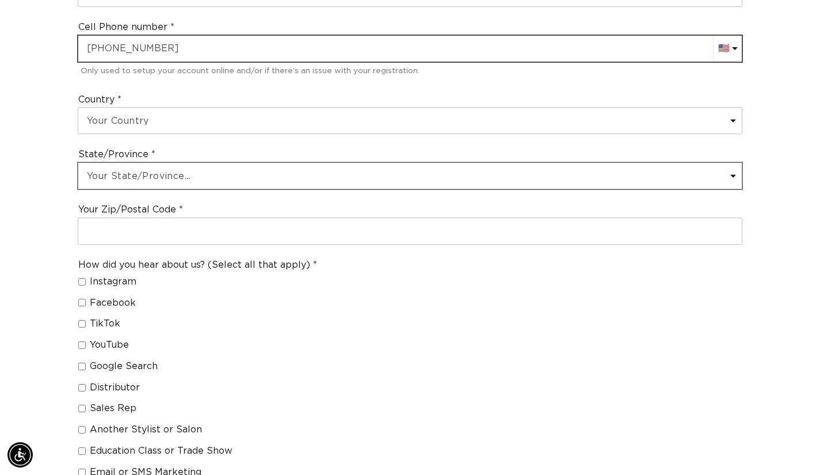
type input "+1 973 525 4147"
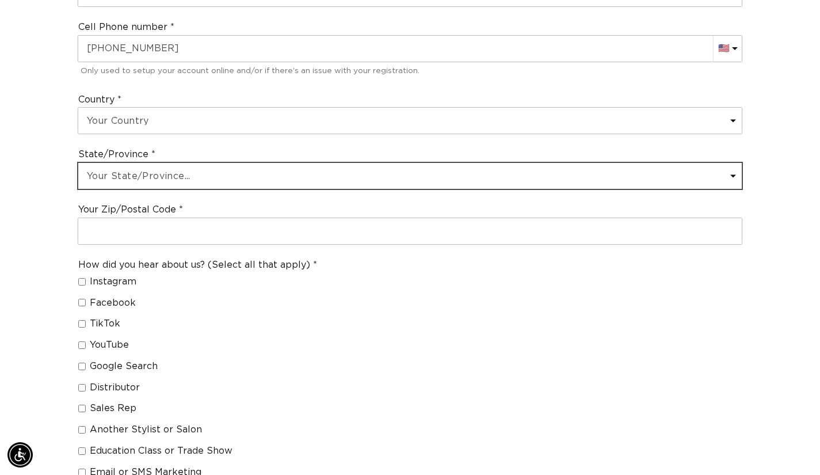
click at [158, 180] on select "Your State/Province... Alabama Alaska American Samoa Arizona Arkansas Californi…" at bounding box center [410, 176] width 664 height 26
select select "New Jersey"
click at [78, 163] on select "Your State/Province... Alabama Alaska American Samoa Arizona Arkansas Californi…" at bounding box center [410, 176] width 664 height 26
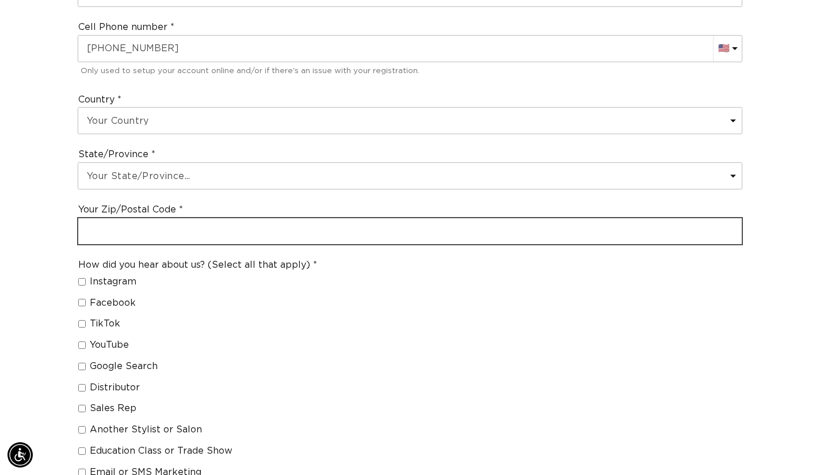
click at [137, 224] on input "text" at bounding box center [410, 231] width 664 height 26
type input "08822"
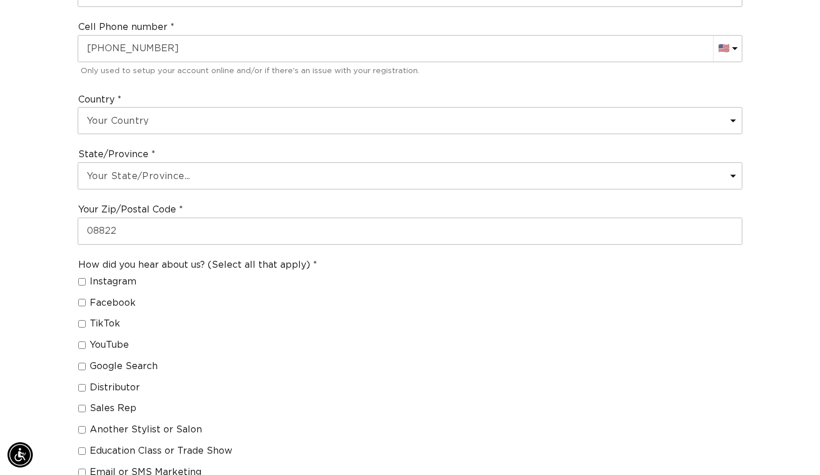
click at [29, 329] on div "Join the AQUA family and unlock professional access and pricing Fine Print: We …" at bounding box center [410, 120] width 820 height 1339
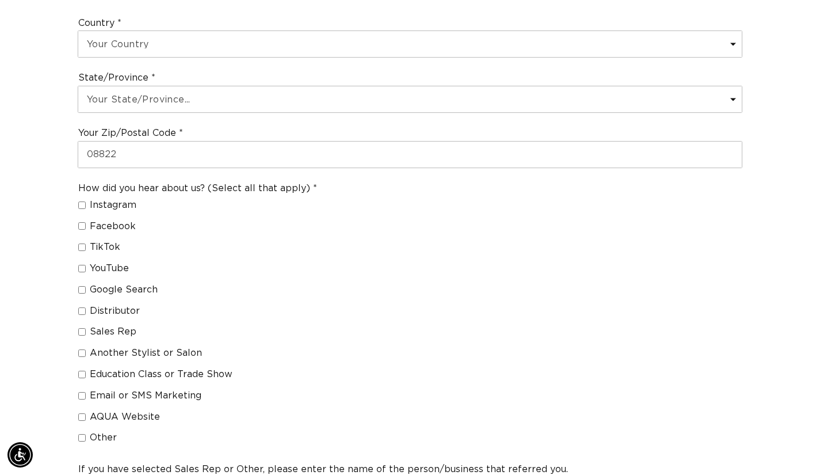
scroll to position [744, 0]
click at [83, 287] on input "Google Search" at bounding box center [81, 288] width 7 height 7
checkbox input "true"
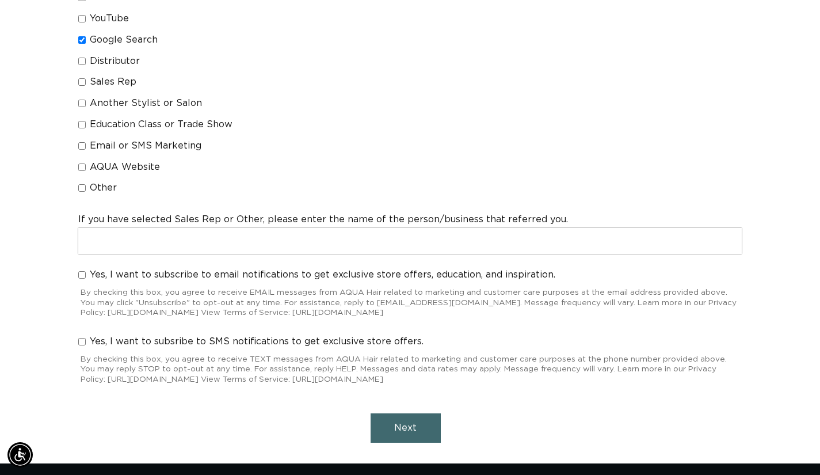
scroll to position [0, 739]
click at [403, 434] on button "Next" at bounding box center [406, 427] width 70 height 29
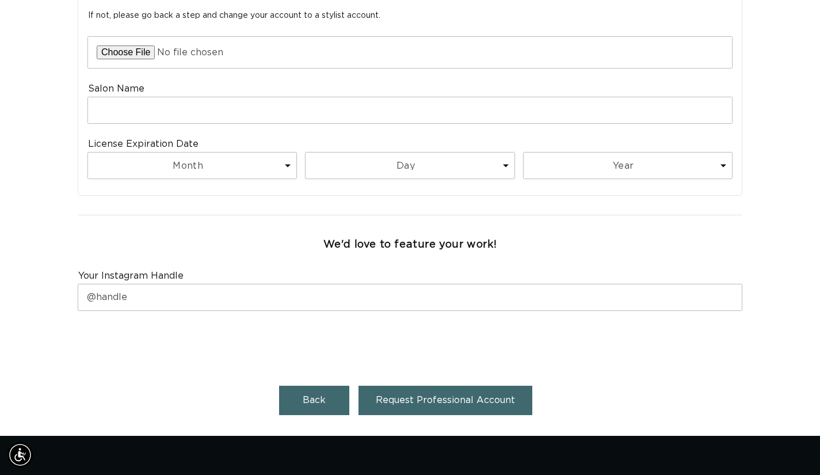
scroll to position [0, 0]
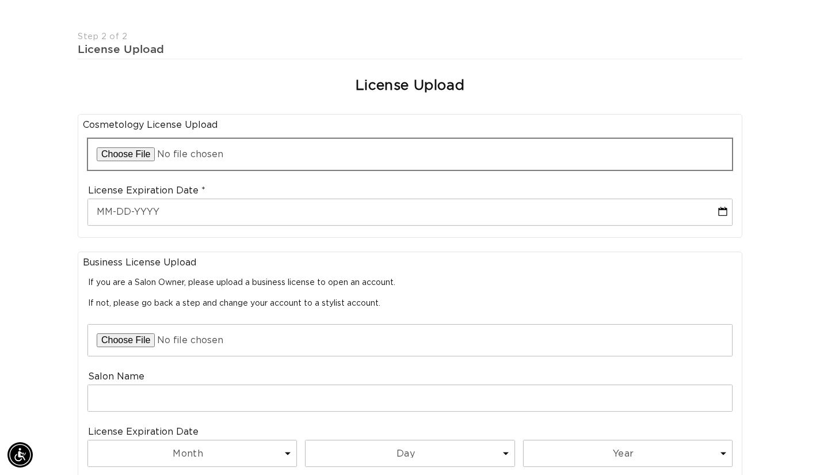
click at [178, 153] on input "file" at bounding box center [410, 154] width 644 height 31
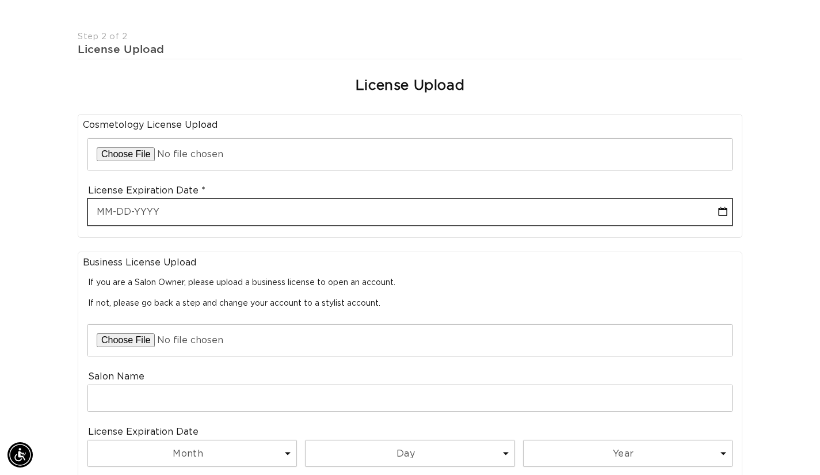
click at [132, 211] on input "text" at bounding box center [410, 212] width 644 height 26
select select "7"
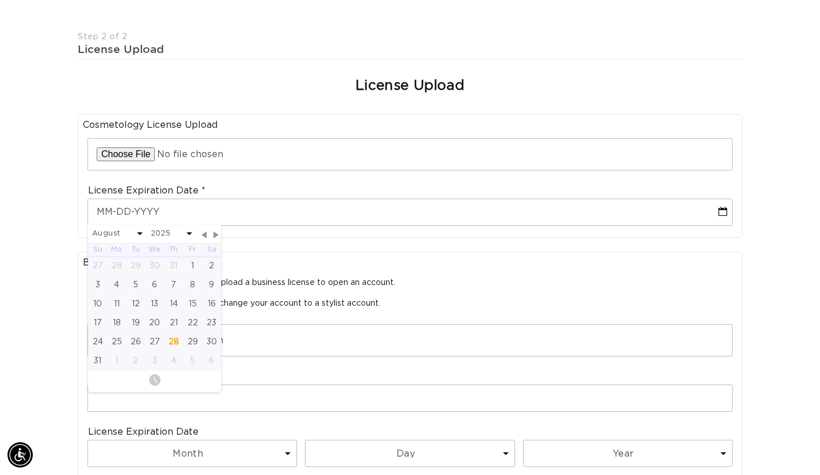
click at [64, 249] on div "Join the AQUA family and unlock professional access and pricing Fine Print: We …" at bounding box center [410, 275] width 820 height 897
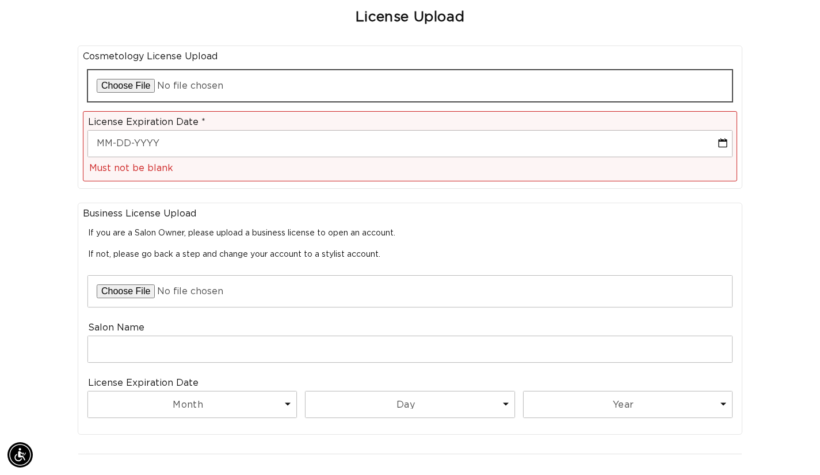
click at [149, 88] on input "file" at bounding box center [410, 85] width 644 height 31
type input "C:\fakepath\cosmetology license.jpg"
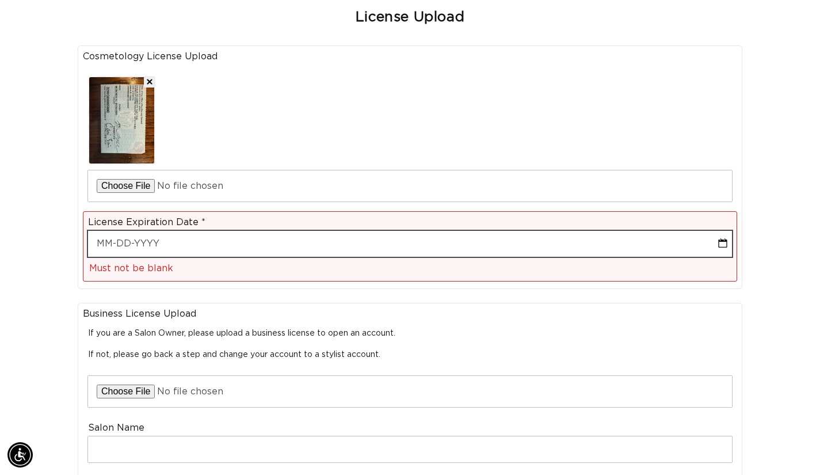
click at [169, 243] on input "text" at bounding box center [410, 244] width 644 height 26
select select "7"
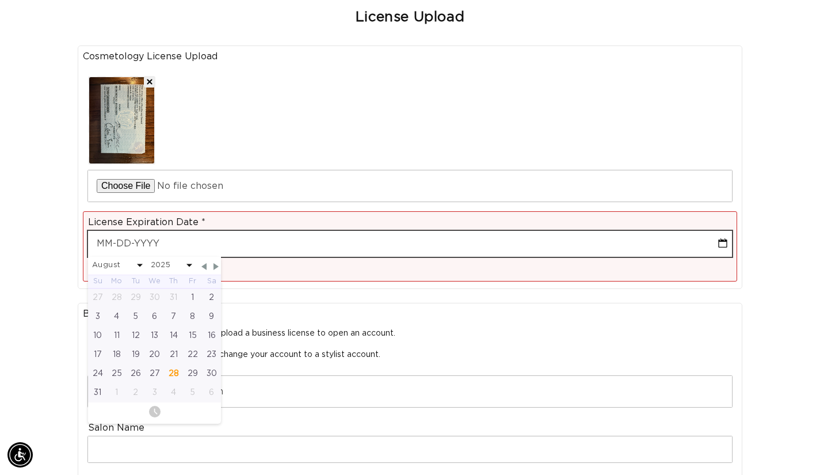
scroll to position [0, 1477]
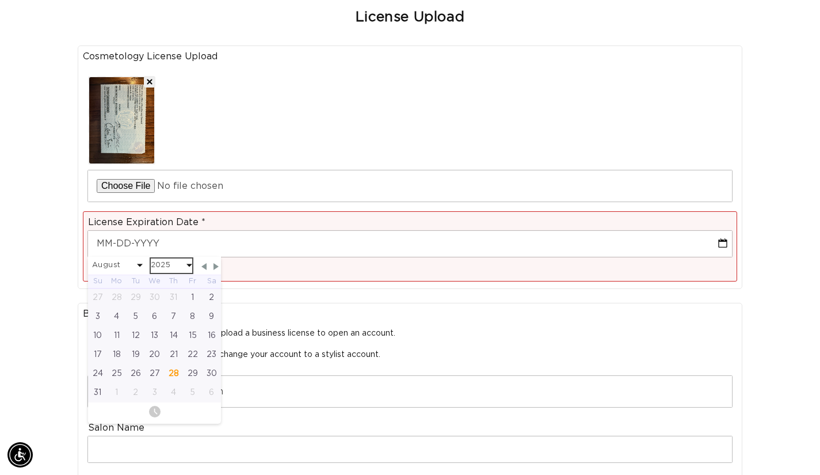
click at [183, 263] on select "2025 2026 2027 2028 2029 2030 2031 2032 2033 2034 2035 2036 2037 2038 2039 2040" at bounding box center [171, 265] width 41 height 14
select select "7"
select select "2026"
click at [124, 263] on select "January February March April May June July August September October November De…" at bounding box center [117, 265] width 51 height 14
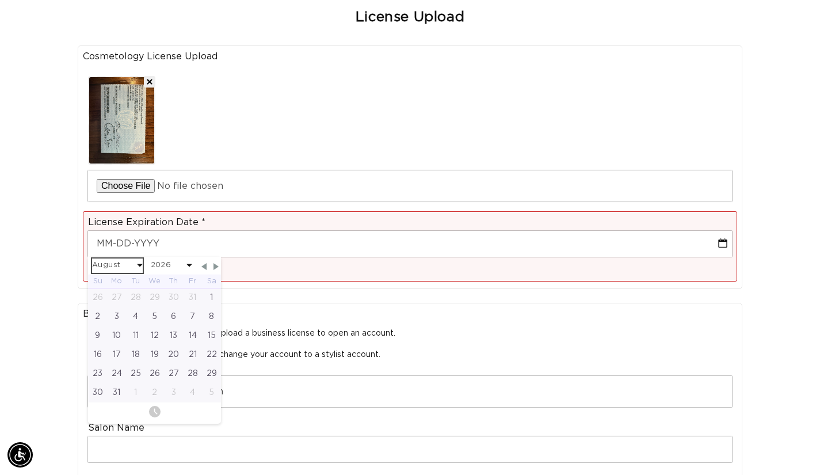
scroll to position [0, 739]
select select "8"
select select "2026"
click at [155, 377] on div "30" at bounding box center [154, 373] width 19 height 19
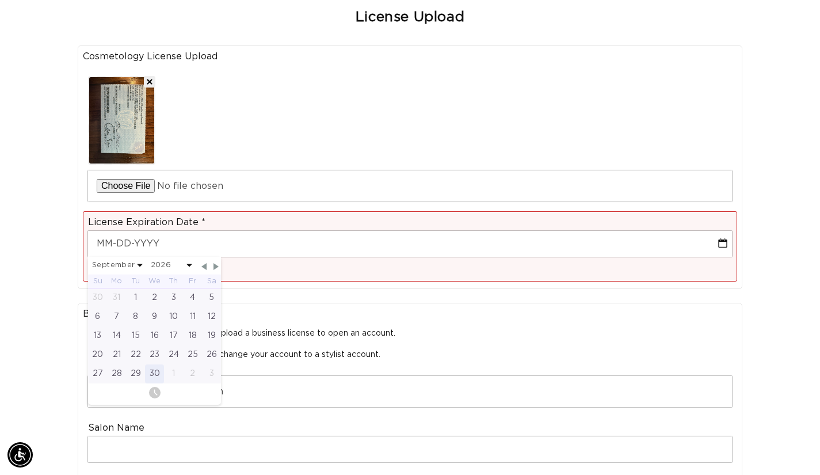
type input "09-30-2026"
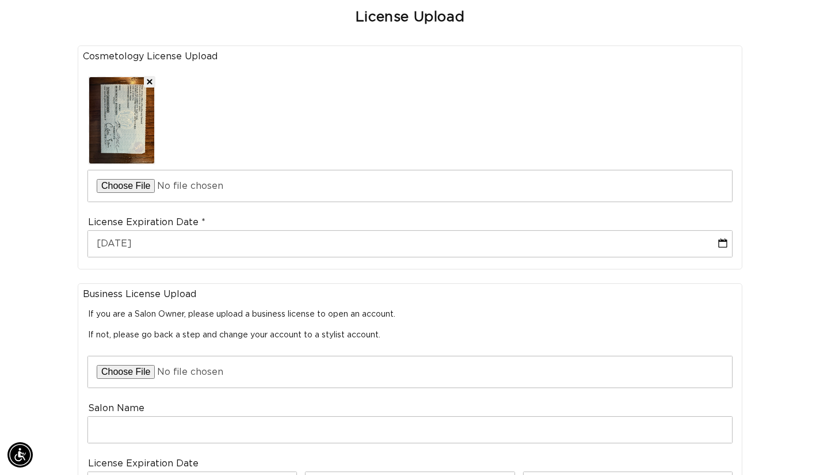
click at [25, 347] on div "Join the AQUA family and unlock professional access and pricing Fine Print: We …" at bounding box center [410, 256] width 820 height 997
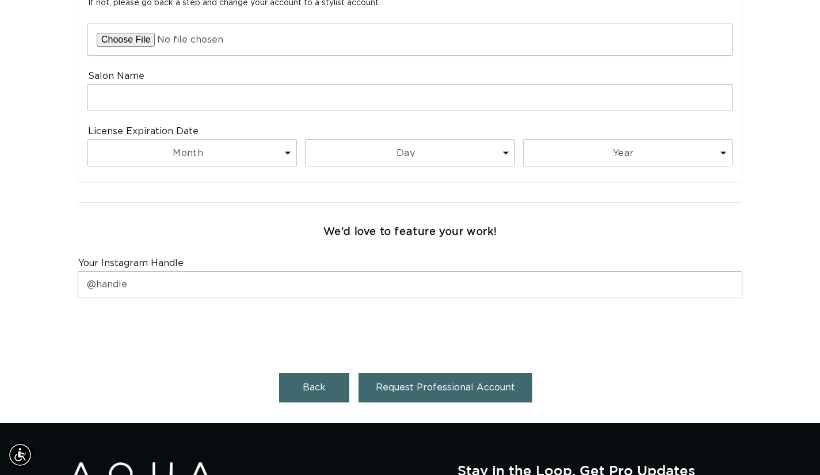
scroll to position [693, 0]
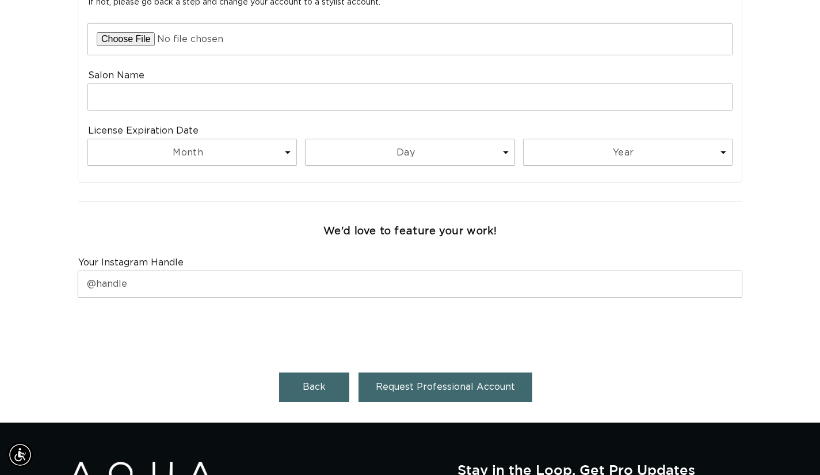
click at [468, 399] on button "Request Professional Account" at bounding box center [446, 386] width 174 height 29
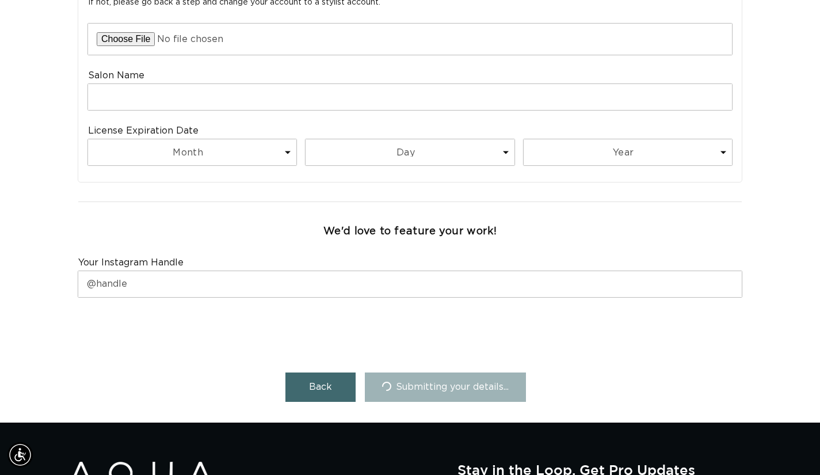
scroll to position [0, 1477]
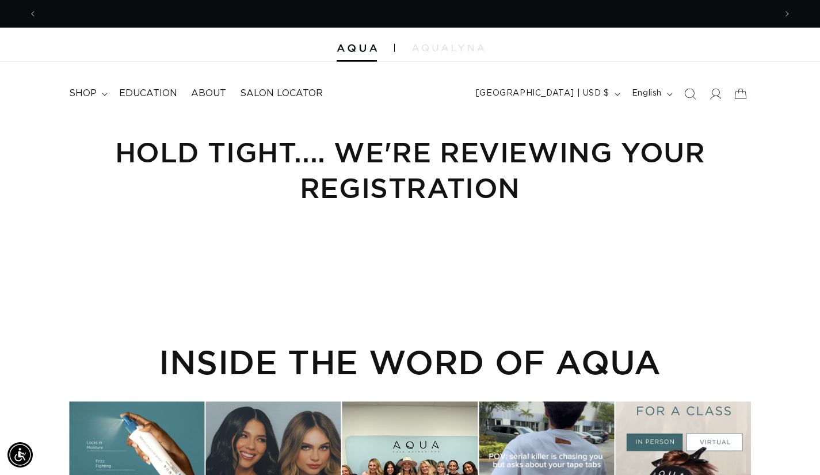
scroll to position [0, 1477]
